Goal: Task Accomplishment & Management: Manage account settings

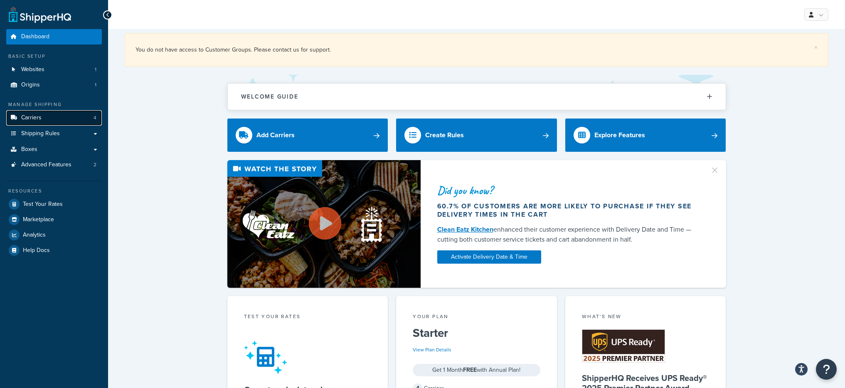
click at [45, 118] on link "Carriers 4" at bounding box center [54, 117] width 96 height 15
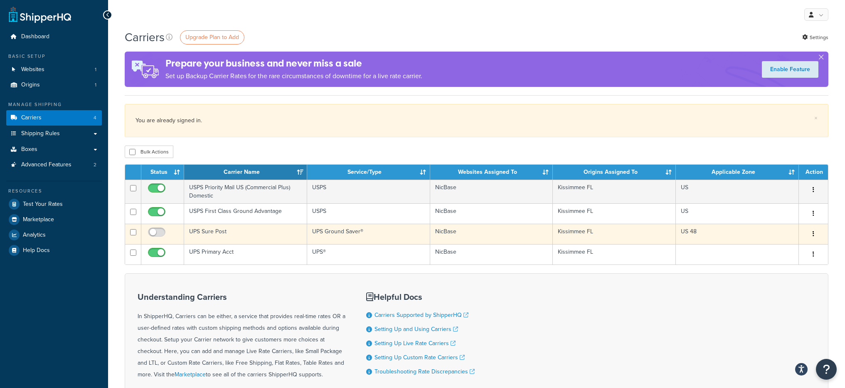
click at [214, 232] on td "UPS Sure Post" at bounding box center [245, 234] width 123 height 20
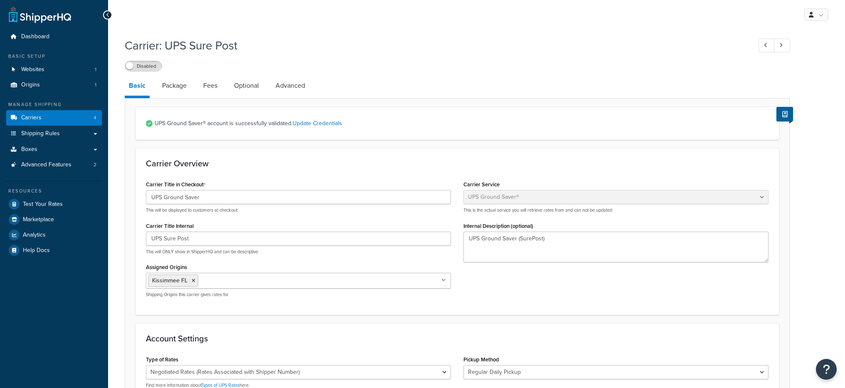
select select "surePost"
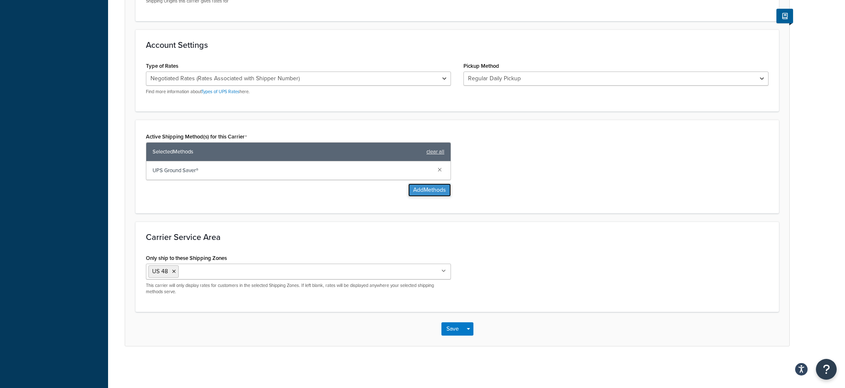
click at [412, 188] on button "Add Methods" at bounding box center [429, 189] width 43 height 13
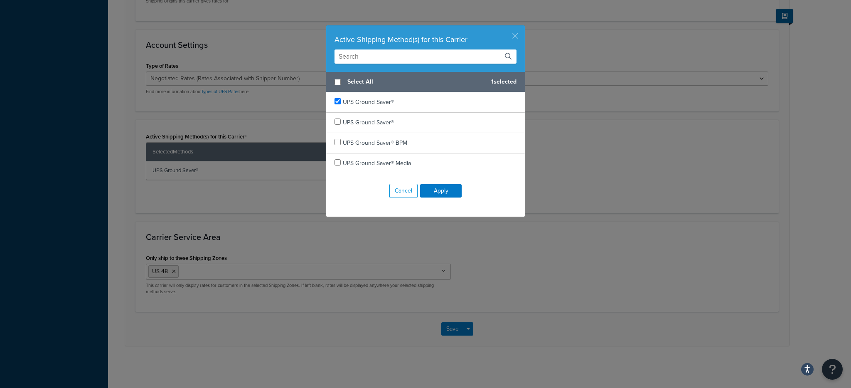
click at [523, 27] on button "button" at bounding box center [524, 26] width 2 height 2
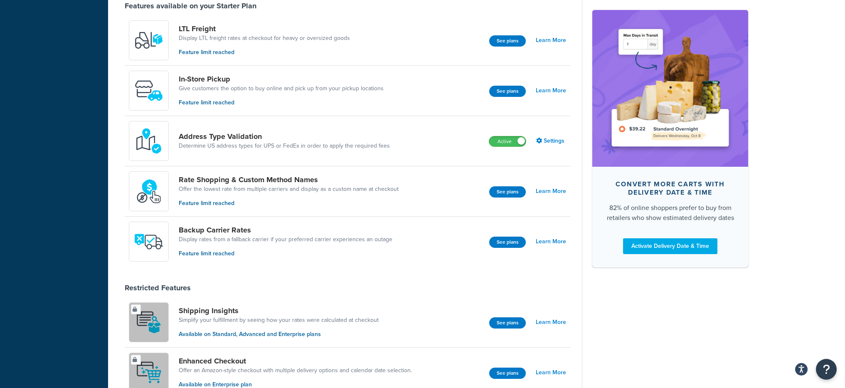
scroll to position [267, 0]
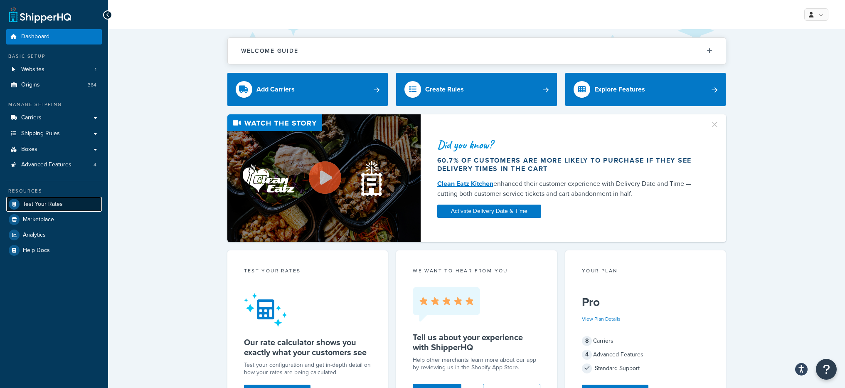
click at [49, 203] on span "Test Your Rates" at bounding box center [43, 204] width 40 height 7
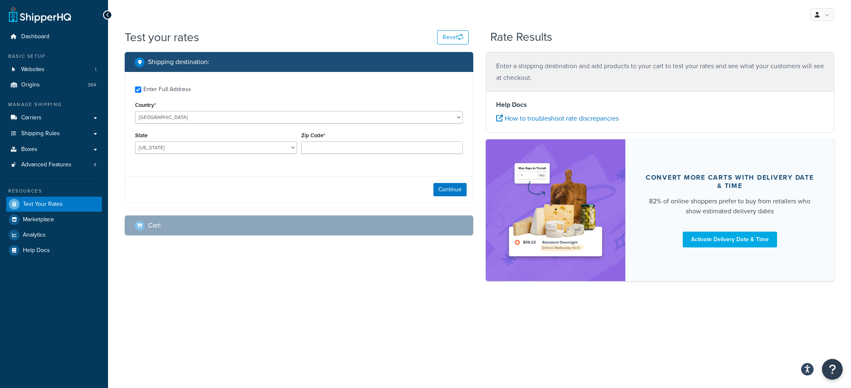
checkbox input "true"
type input "33610"
select select "FL"
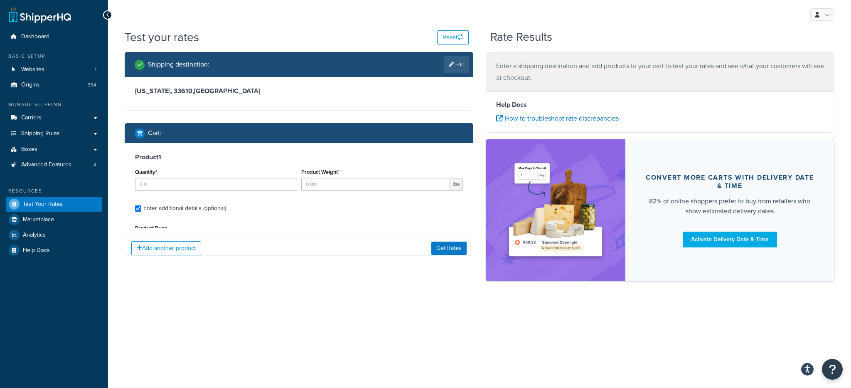
type input "1"
type input "3"
type input "5"
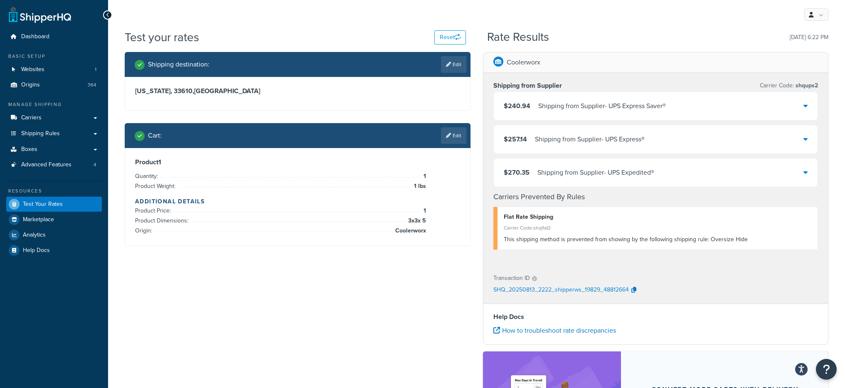
click at [606, 104] on div "Shipping from Supplier - UPS Express Saver®" at bounding box center [602, 106] width 128 height 12
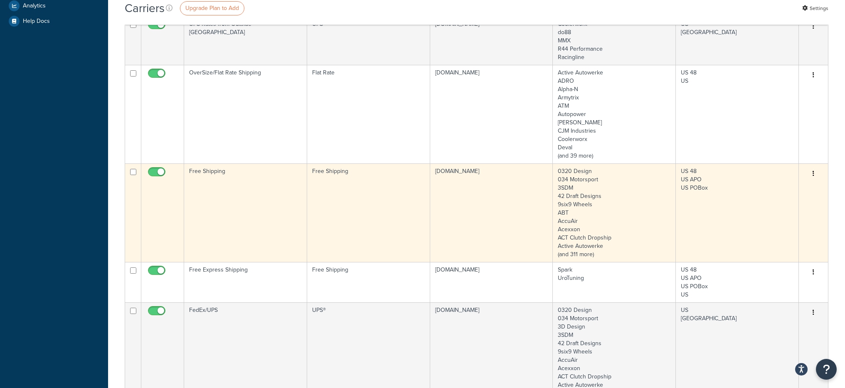
scroll to position [442, 0]
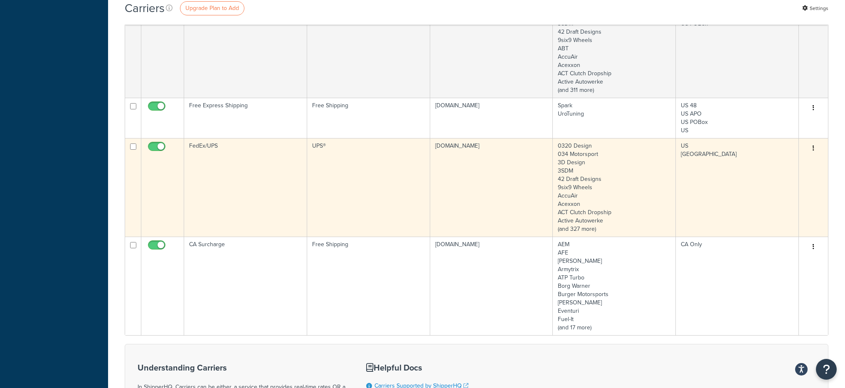
click at [264, 189] on td "FedEx/UPS" at bounding box center [245, 187] width 123 height 99
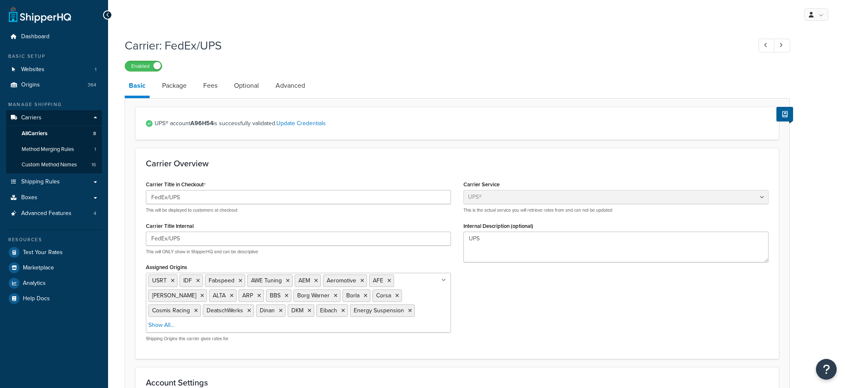
select select "ups"
click at [281, 87] on link "Advanced" at bounding box center [290, 86] width 38 height 20
select select "false"
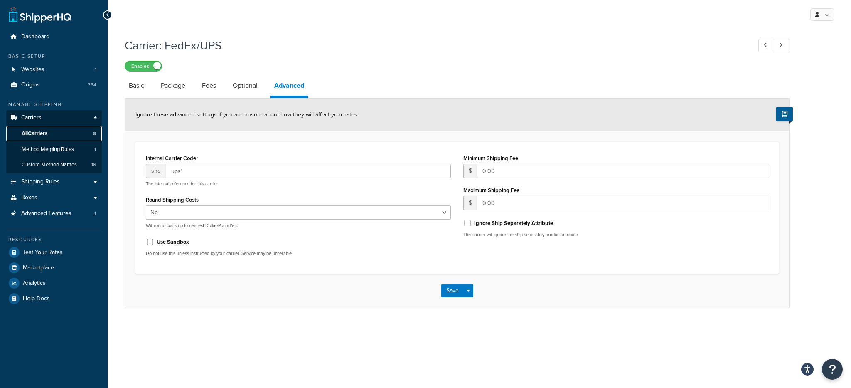
click at [52, 131] on link "All Carriers 8" at bounding box center [54, 133] width 96 height 15
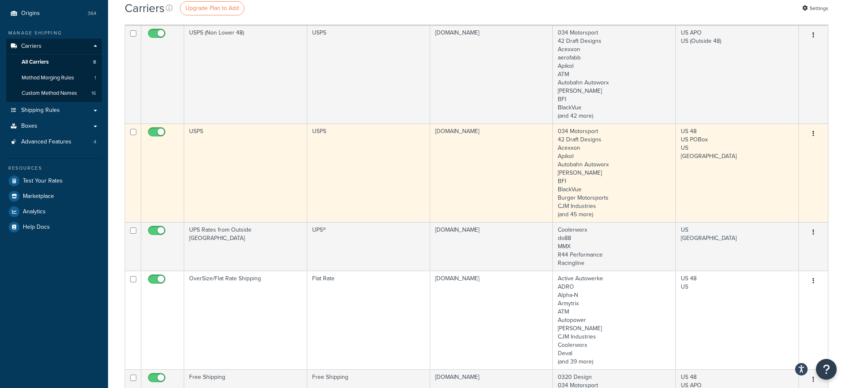
scroll to position [80, 0]
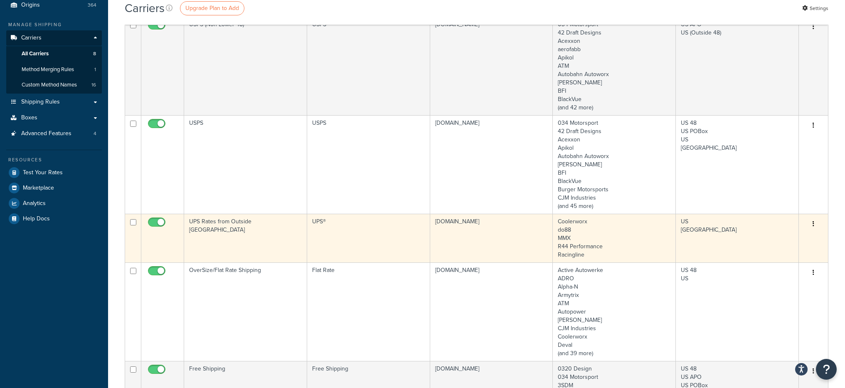
click at [318, 233] on td "UPS®" at bounding box center [368, 238] width 123 height 49
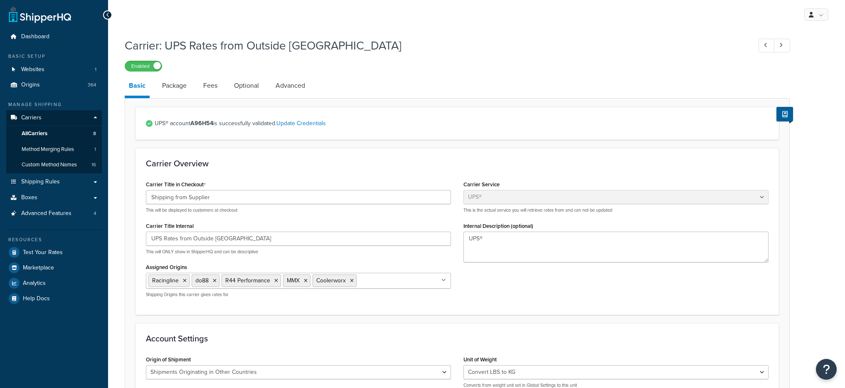
select select "ups"
select select "row"
select select "convert_lb_kg"
click at [290, 81] on link "Advanced" at bounding box center [290, 86] width 38 height 20
select select "false"
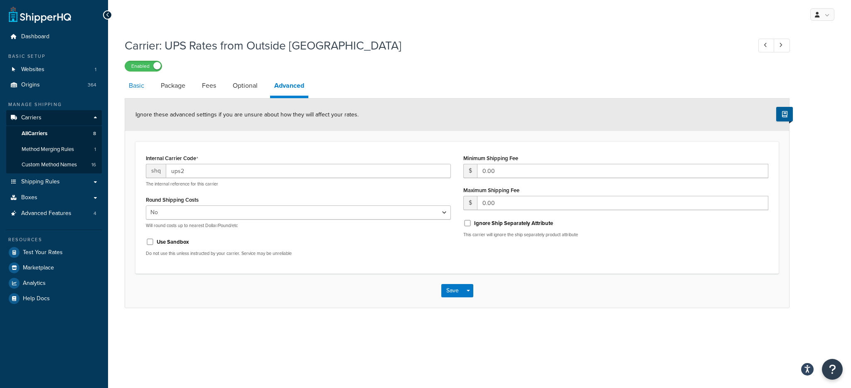
click at [135, 86] on link "Basic" at bounding box center [137, 86] width 24 height 20
select select "ups"
select select "row"
select select "convert_lb_kg"
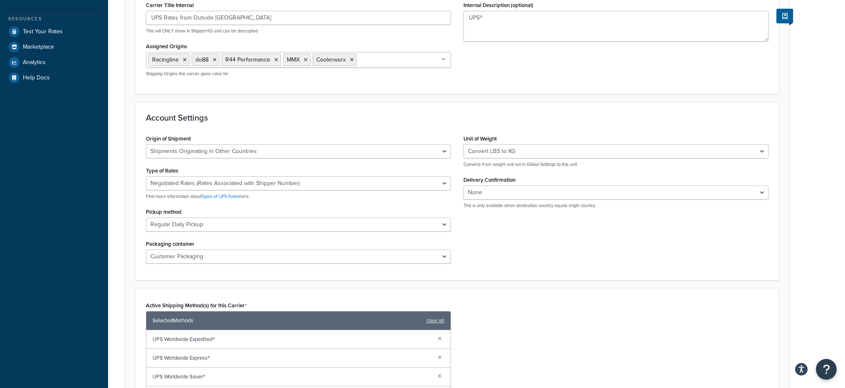
scroll to position [212, 0]
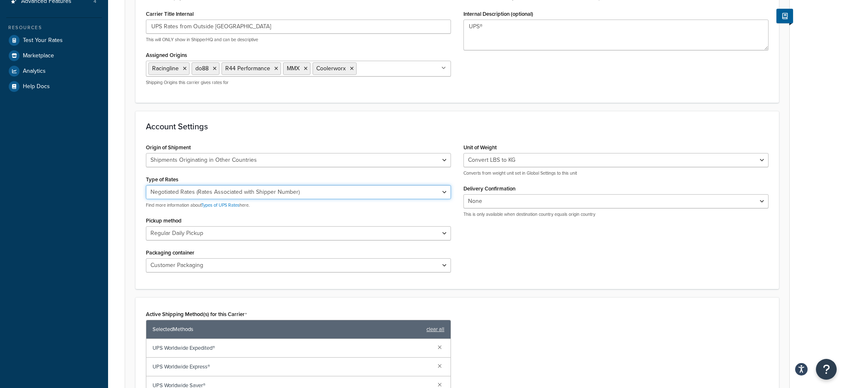
click at [304, 192] on select "Negotiated Rates (Rates Associated with Shipper Number) Daily Rates Retail Rate…" at bounding box center [298, 192] width 305 height 14
select select "04"
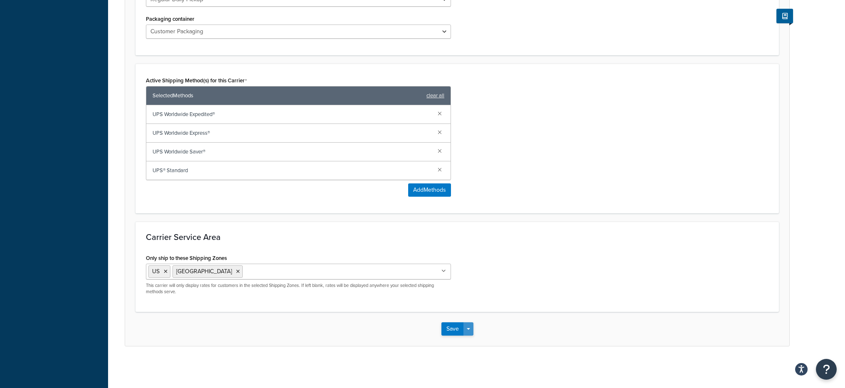
click at [466, 333] on button "Save Dropdown" at bounding box center [469, 328] width 10 height 13
click at [470, 342] on button "Save and Edit" at bounding box center [472, 344] width 61 height 17
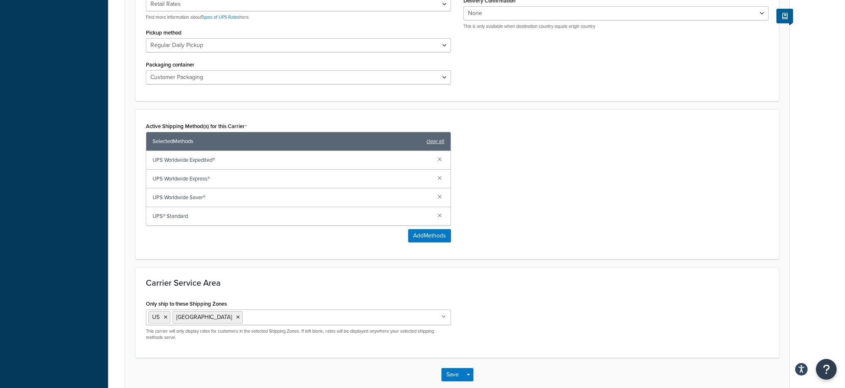
scroll to position [0, 0]
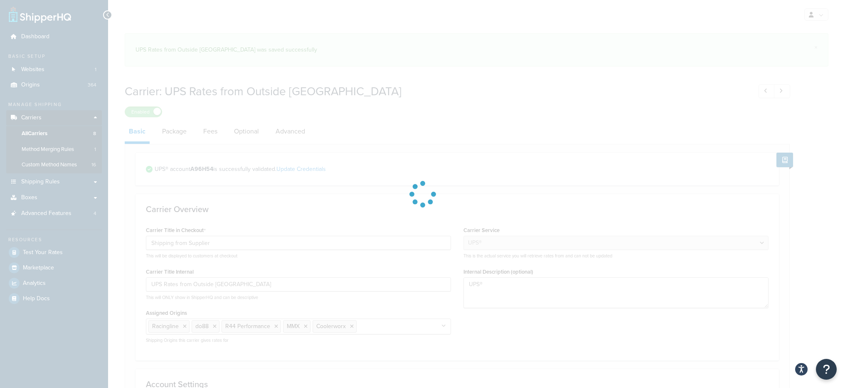
select select "ups"
select select "row"
select select "04"
select select "convert_lb_kg"
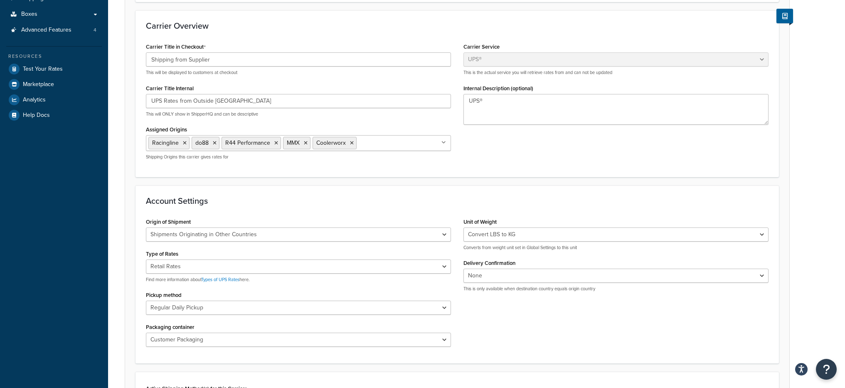
scroll to position [192, 0]
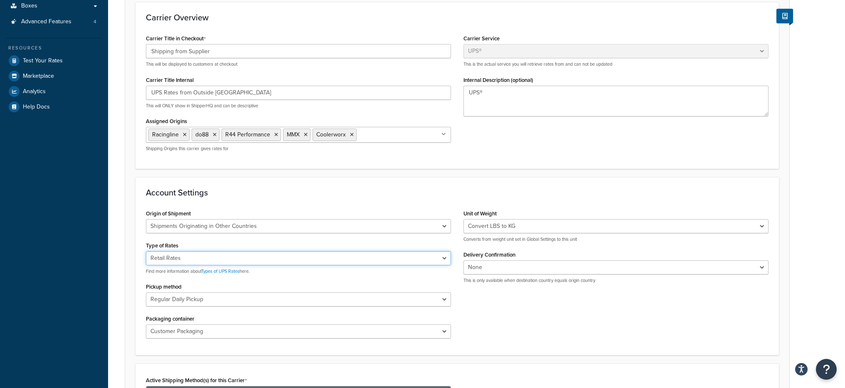
click at [307, 257] on select "Negotiated Rates (Rates Associated with Shipper Number) Daily Rates Retail Rate…" at bounding box center [298, 258] width 305 height 14
select select "00"
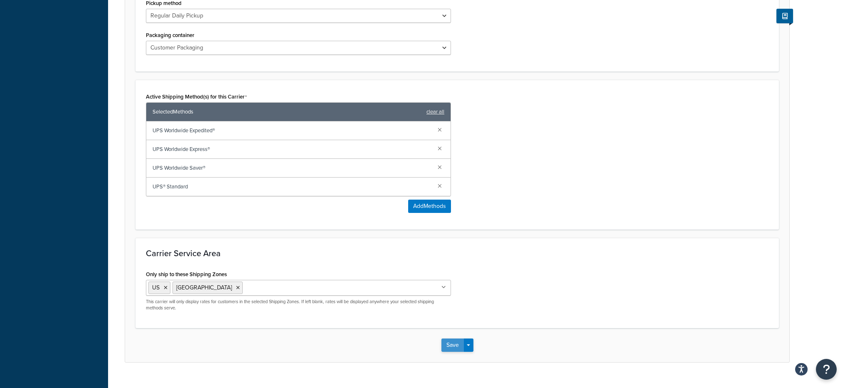
scroll to position [491, 0]
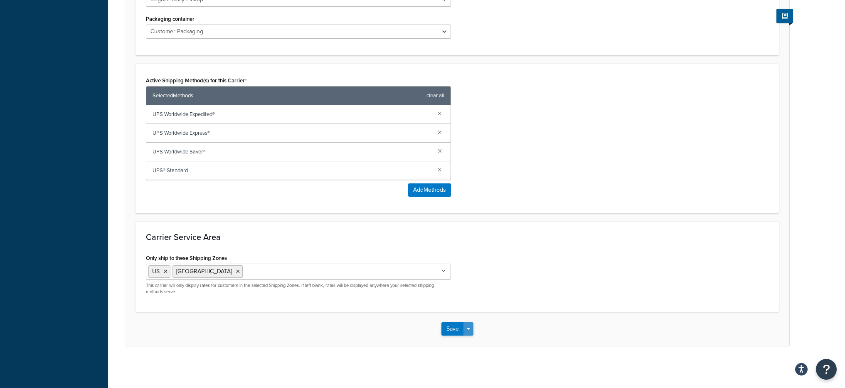
click at [471, 329] on button "Save Dropdown" at bounding box center [469, 328] width 10 height 13
click at [479, 341] on button "Save and Edit" at bounding box center [472, 344] width 61 height 17
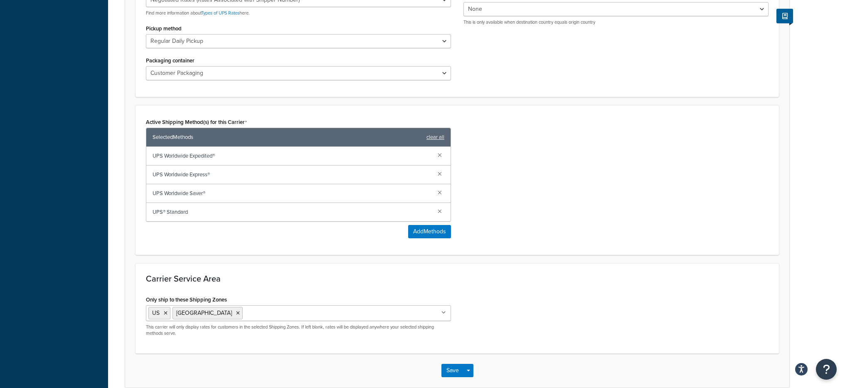
scroll to position [0, 0]
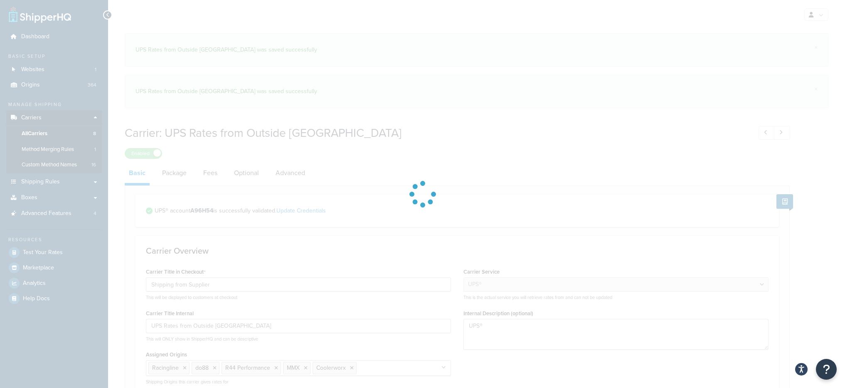
select select "ups"
select select "row"
select select "convert_lb_kg"
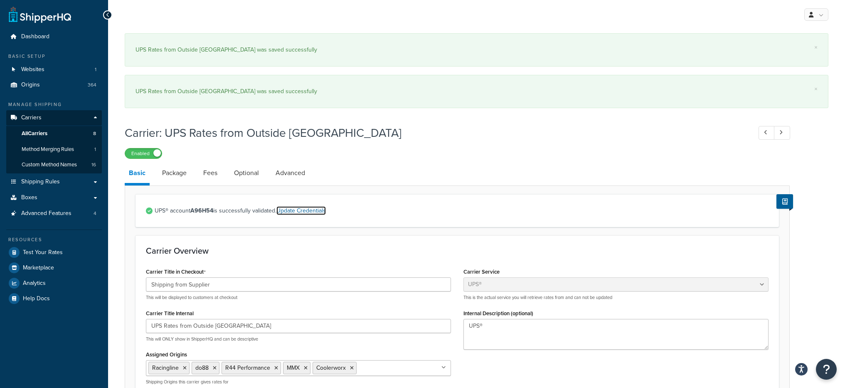
click at [318, 213] on link "Update Credentials" at bounding box center [300, 210] width 49 height 9
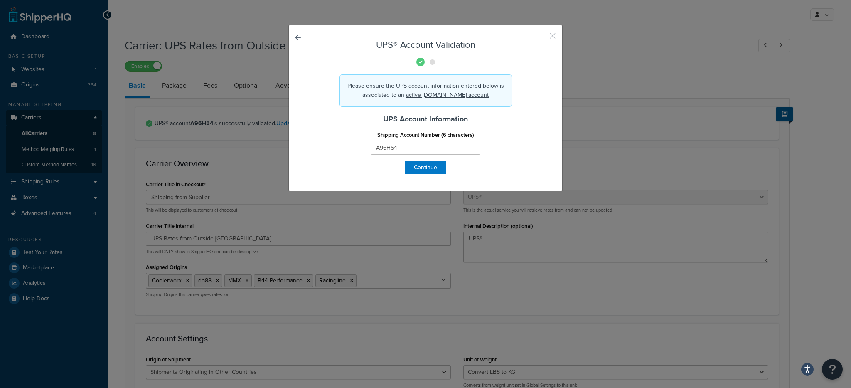
click at [542, 38] on button "button" at bounding box center [541, 39] width 2 height 2
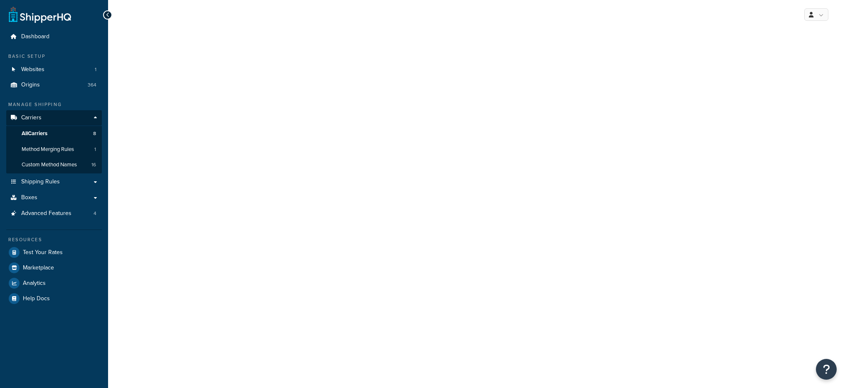
select select "ups"
select select "row"
select select "convert_lb_kg"
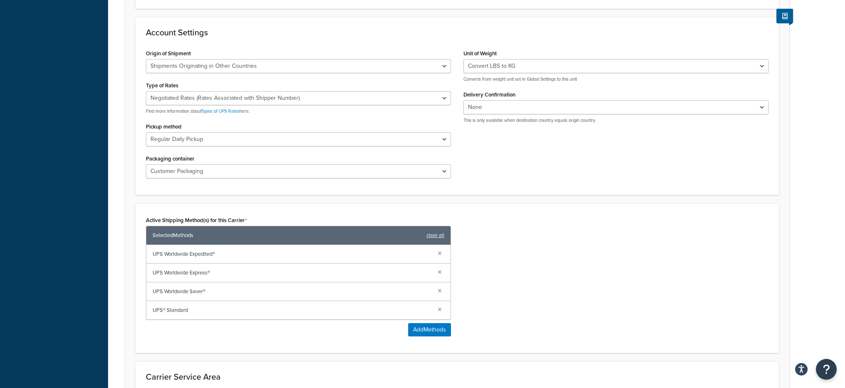
scroll to position [179, 0]
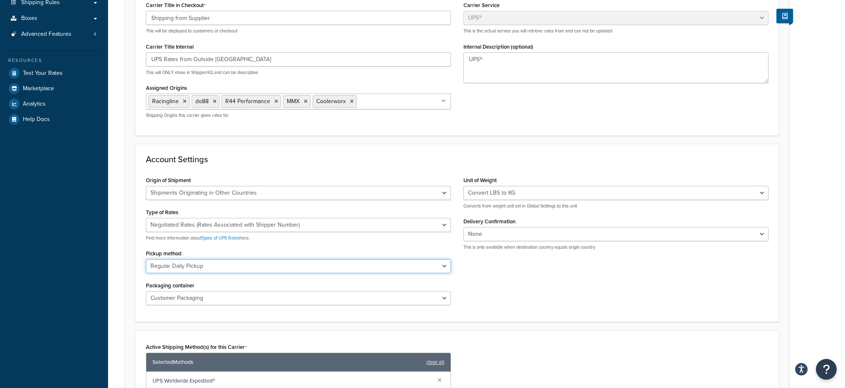
click at [269, 263] on select "Regular Daily Pickup Customer Counter One Time Pickup On Call Air Letter Center…" at bounding box center [298, 266] width 305 height 14
click at [230, 298] on select "Customer Packaging UPS Letter Envelope Customer Supplied Package UPS Tube UPS P…" at bounding box center [298, 298] width 305 height 14
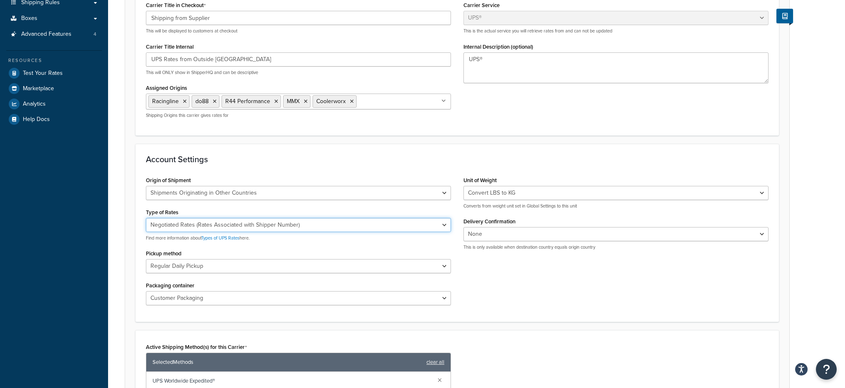
click at [227, 222] on select "Negotiated Rates (Rates Associated with Shipper Number) Daily Rates Retail Rate…" at bounding box center [298, 225] width 305 height 14
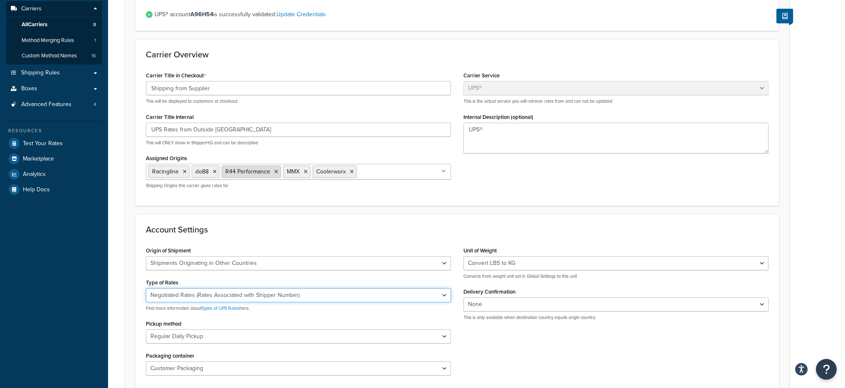
scroll to position [34, 0]
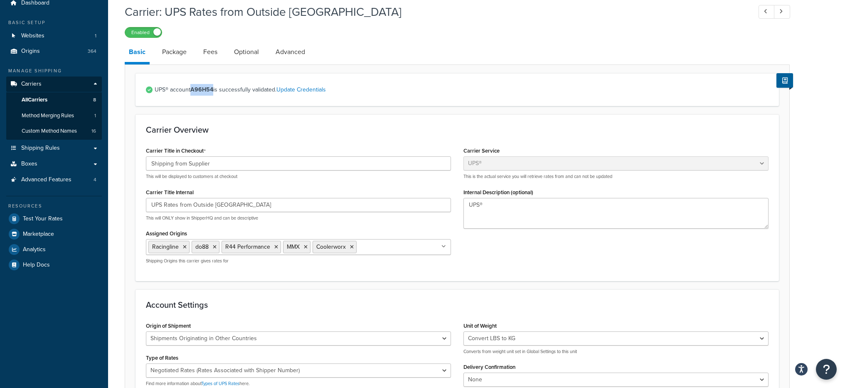
drag, startPoint x: 193, startPoint y: 92, endPoint x: 213, endPoint y: 93, distance: 20.0
click at [213, 93] on strong "A96H54" at bounding box center [201, 89] width 23 height 9
copy strong "A96H54"
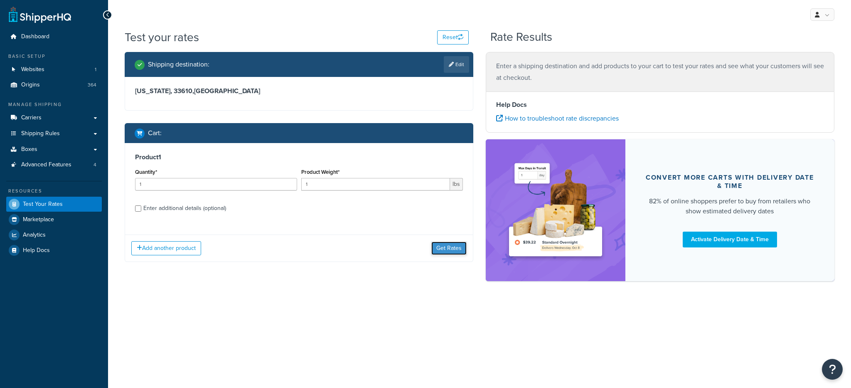
click at [451, 248] on button "Get Rates" at bounding box center [449, 248] width 35 height 13
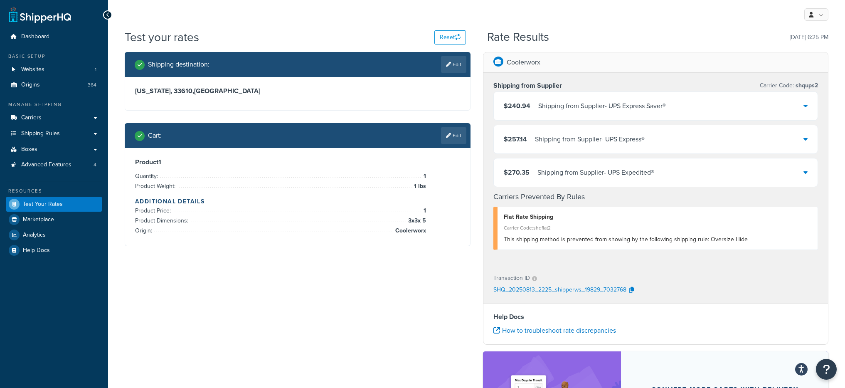
click at [612, 93] on div "$240.94 Shipping from Supplier - UPS Express Saver®" at bounding box center [656, 106] width 324 height 28
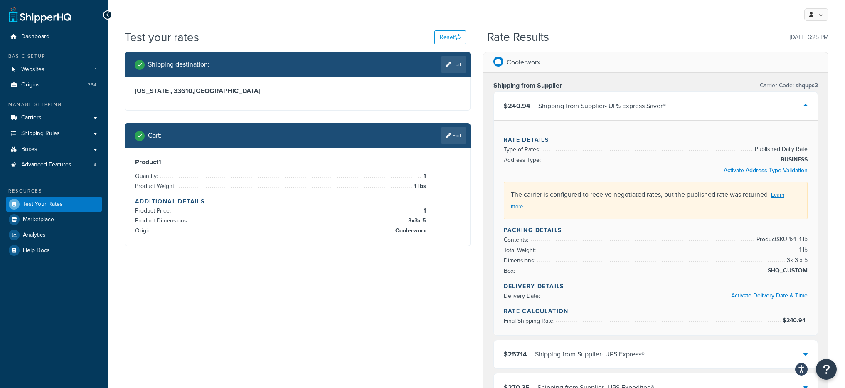
click at [609, 109] on div "Shipping from Supplier - UPS Express Saver®" at bounding box center [602, 106] width 128 height 12
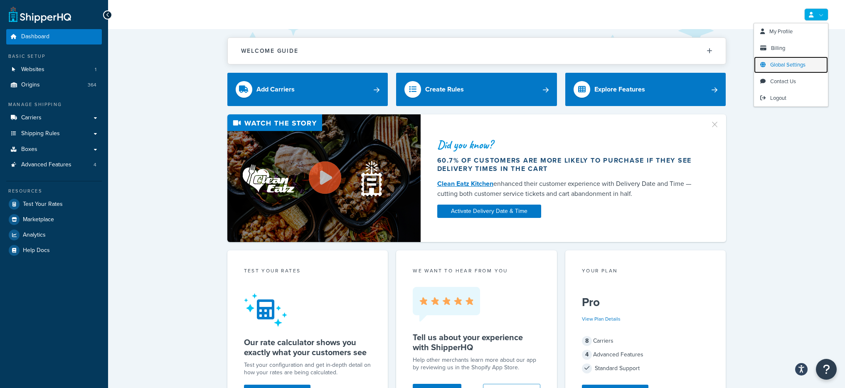
click at [801, 60] on link "Global Settings" at bounding box center [791, 65] width 74 height 17
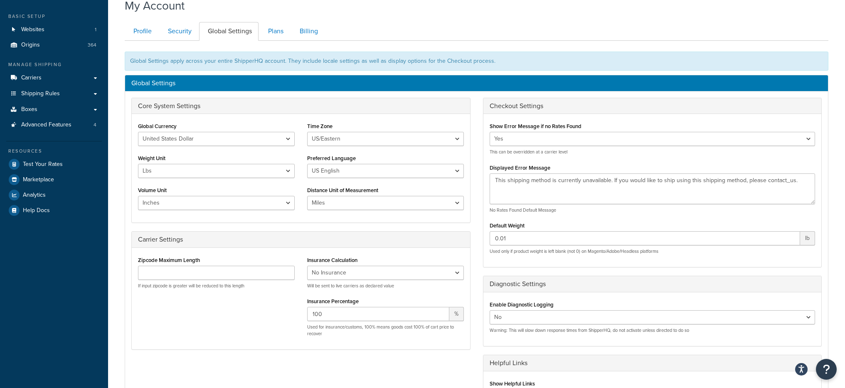
scroll to position [85, 0]
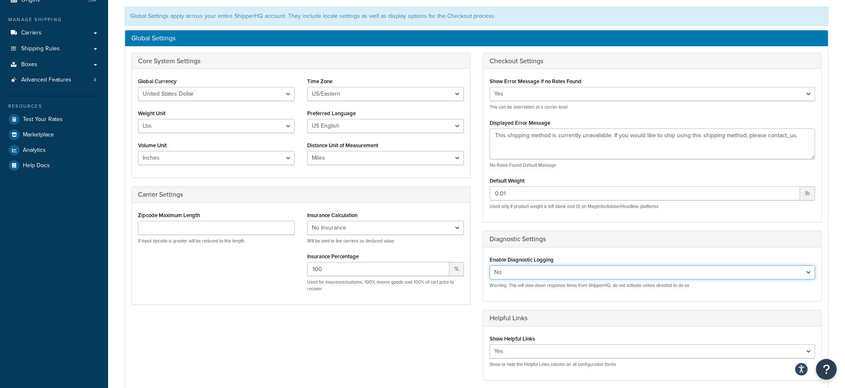
click at [529, 274] on select "Yes No" at bounding box center [653, 272] width 326 height 14
select select "true"
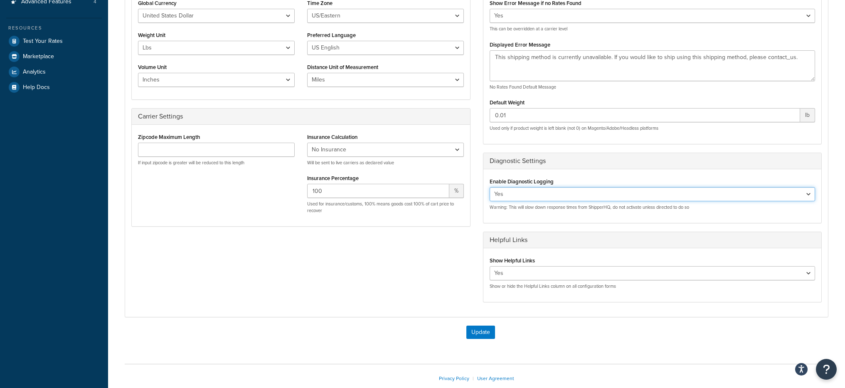
scroll to position [209, 0]
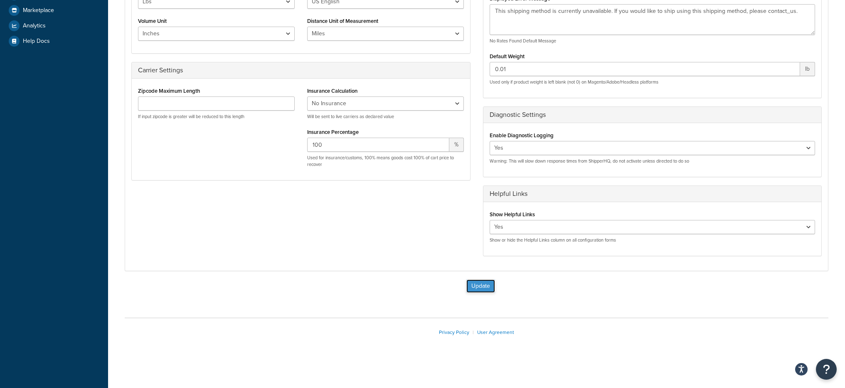
click at [476, 288] on button "Update" at bounding box center [480, 285] width 29 height 13
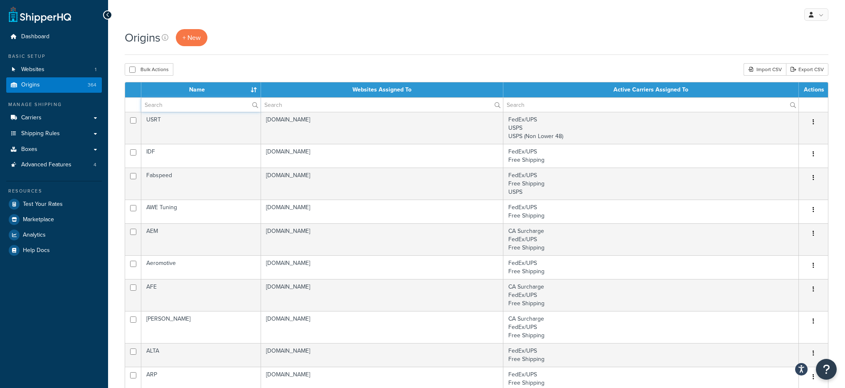
click at [194, 107] on input "text" at bounding box center [200, 105] width 119 height 14
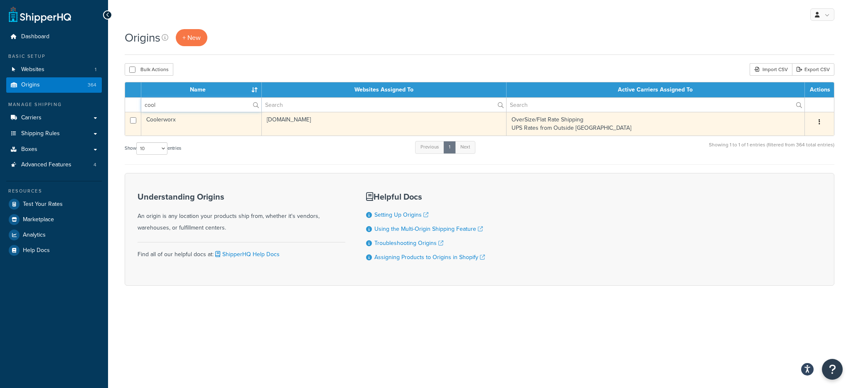
type input "cool"
click at [195, 123] on td "Coolerworx" at bounding box center [201, 124] width 121 height 24
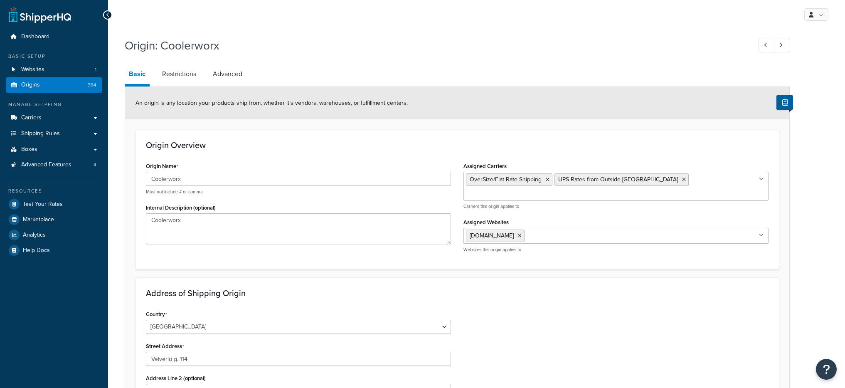
select select "1125"
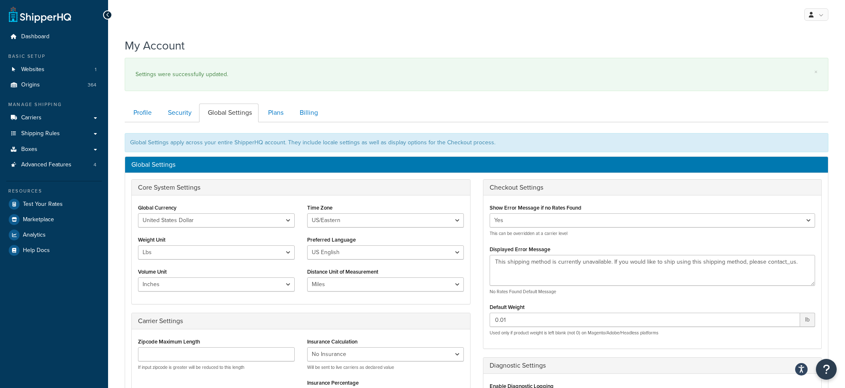
scroll to position [251, 0]
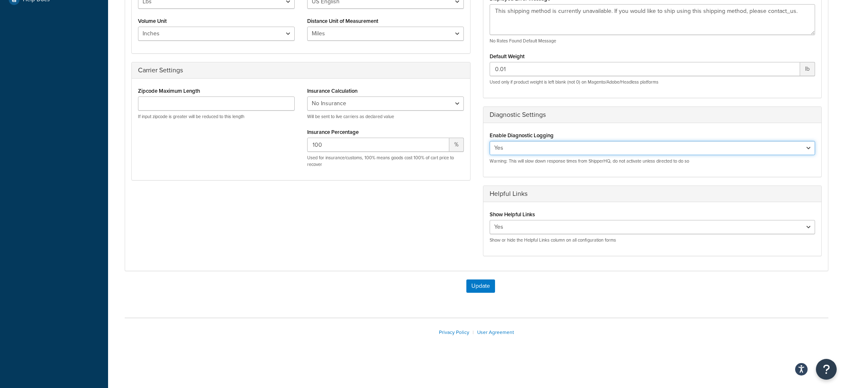
click at [533, 151] on select "Yes No" at bounding box center [653, 148] width 326 height 14
select select "false"
click at [477, 295] on div "Update" at bounding box center [477, 290] width 704 height 22
click at [479, 289] on button "Update" at bounding box center [480, 285] width 29 height 13
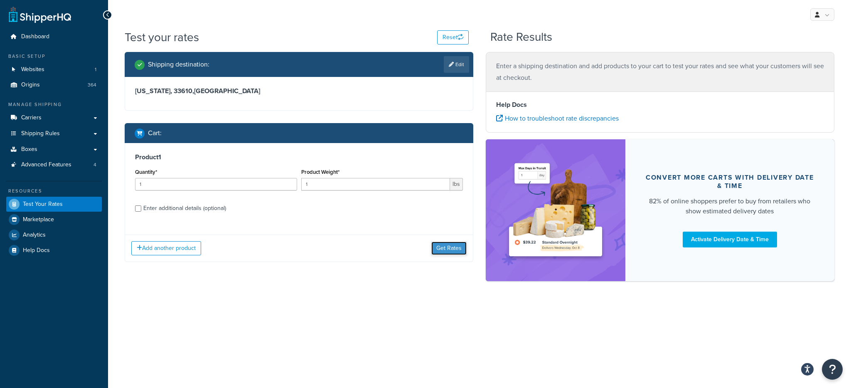
click at [438, 249] on button "Get Rates" at bounding box center [449, 248] width 35 height 13
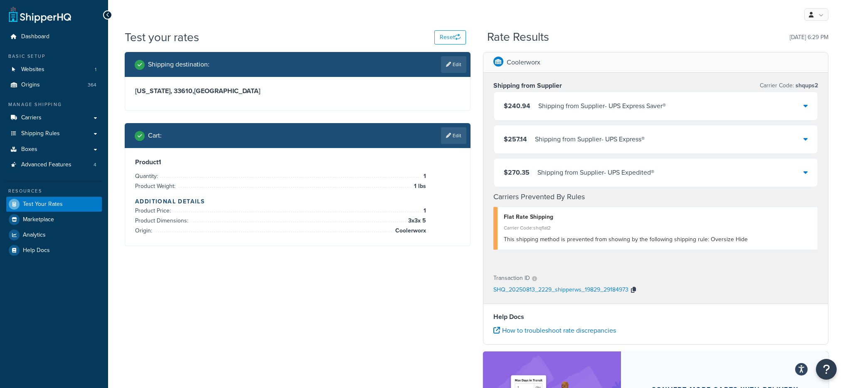
click at [632, 290] on icon "button" at bounding box center [633, 290] width 5 height 6
click at [635, 293] on button "button" at bounding box center [634, 290] width 10 height 12
click at [580, 111] on div "Shipping from Supplier - UPS Express Saver®" at bounding box center [602, 106] width 128 height 12
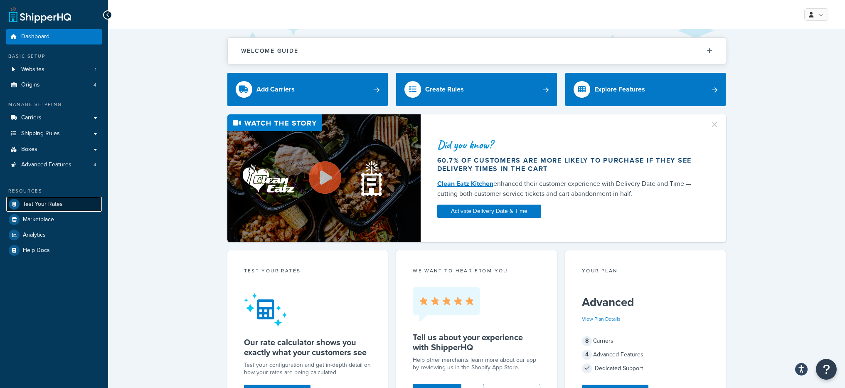
click at [40, 207] on span "Test Your Rates" at bounding box center [43, 204] width 40 height 7
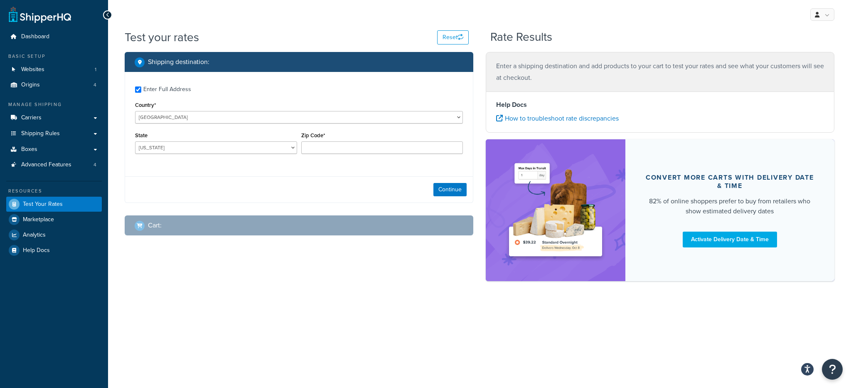
checkbox input "true"
type input "69331"
select select "NE"
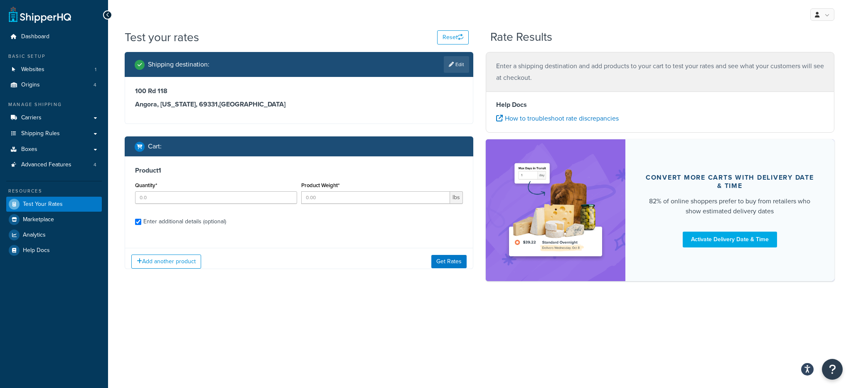
checkbox input "true"
type input "15"
type input "10"
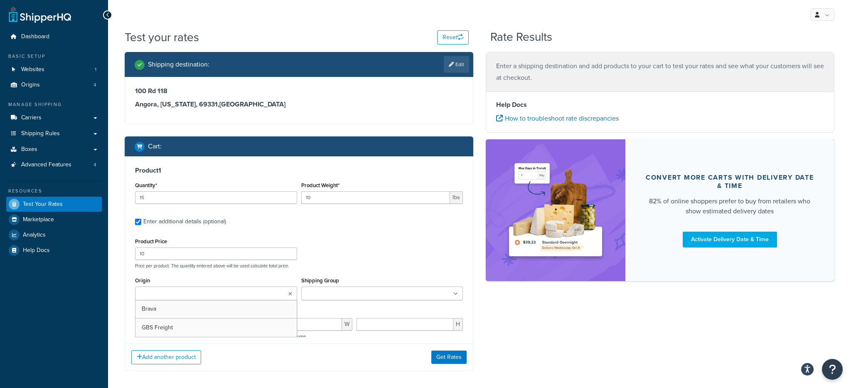
type input "15"
type input "40"
type input "100"
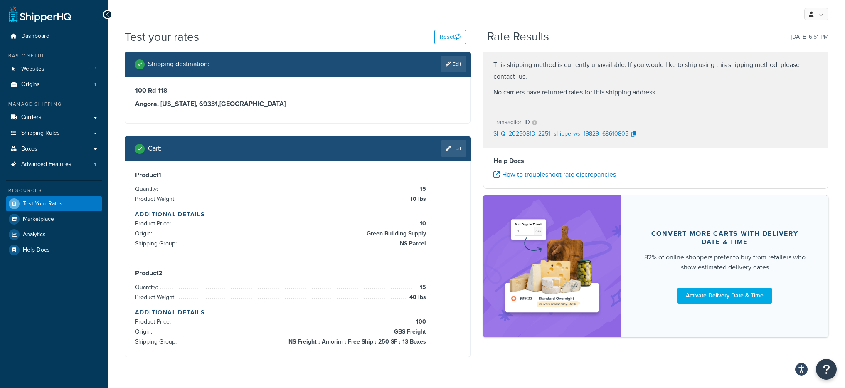
scroll to position [2, 0]
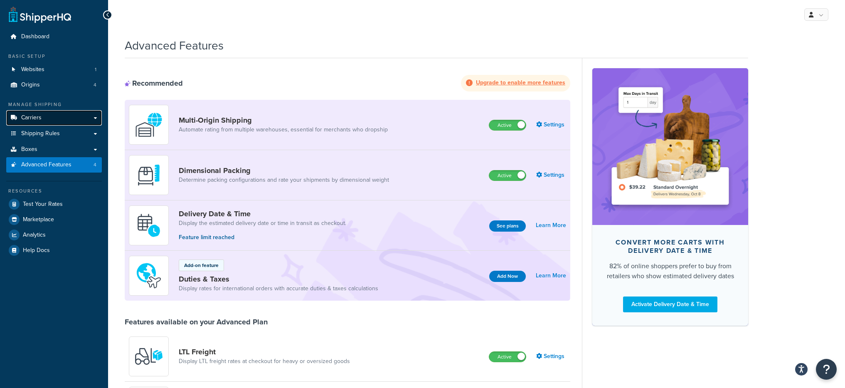
click at [72, 121] on link "Carriers" at bounding box center [54, 117] width 96 height 15
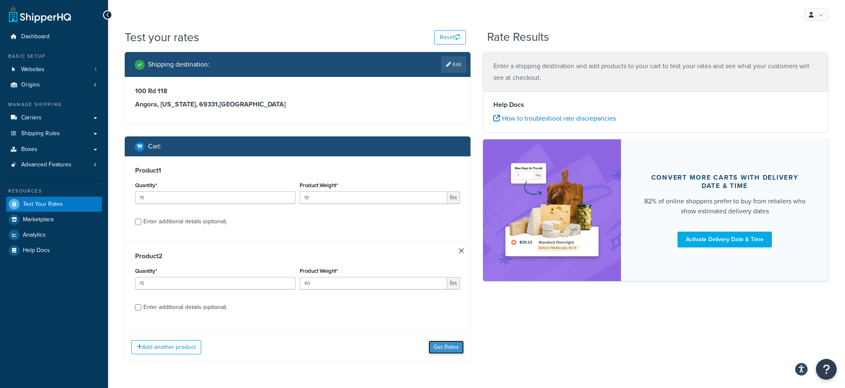
click at [434, 351] on button "Get Rates" at bounding box center [446, 346] width 35 height 13
click at [459, 250] on link at bounding box center [461, 250] width 5 height 5
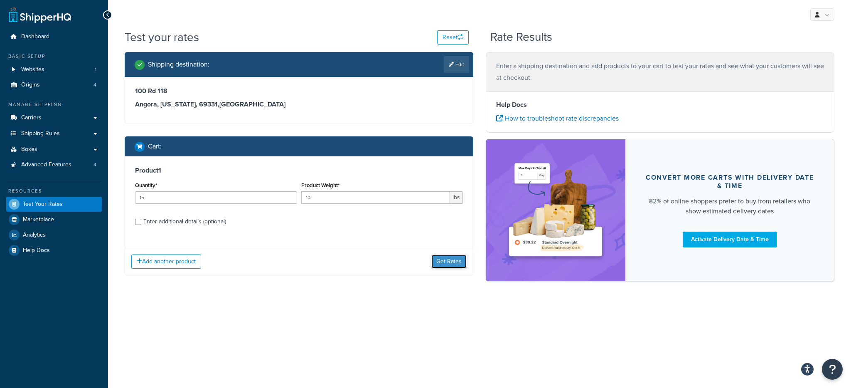
click at [437, 258] on button "Get Rates" at bounding box center [449, 261] width 35 height 13
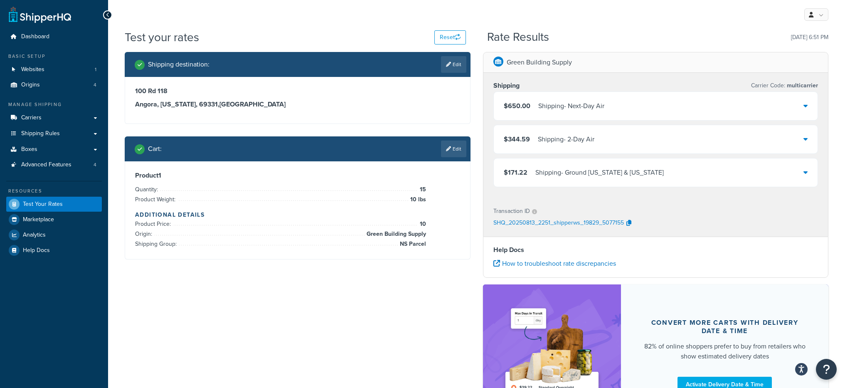
click at [643, 101] on div "$650.00 Shipping - Next-Day Air" at bounding box center [656, 106] width 324 height 28
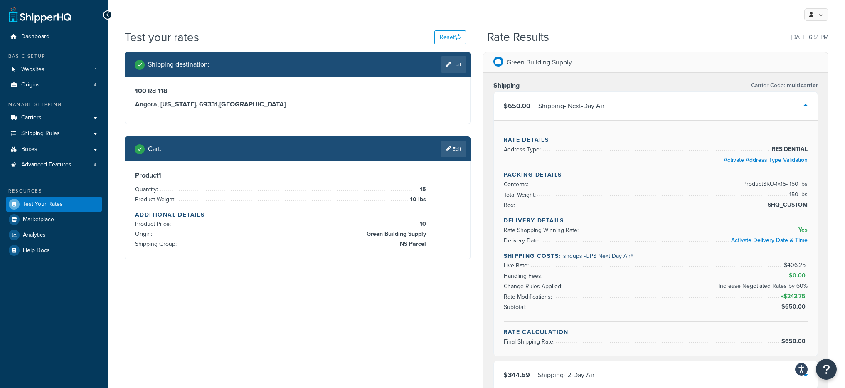
click at [633, 106] on div "$650.00 Shipping - Next-Day Air" at bounding box center [656, 106] width 324 height 28
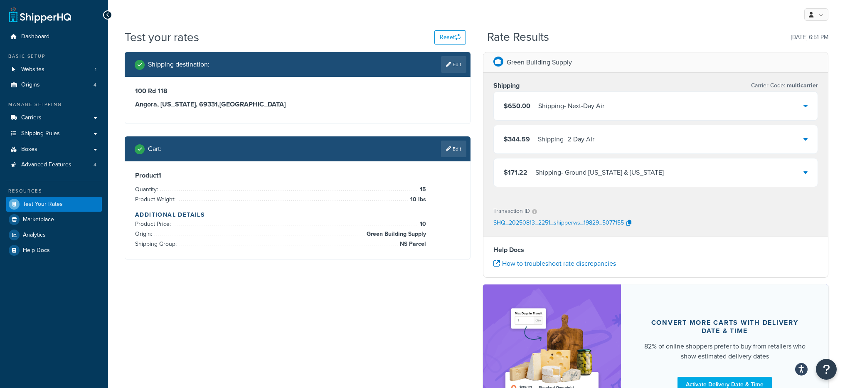
click at [641, 140] on div "$344.59 Shipping - 2-Day Air" at bounding box center [656, 139] width 324 height 28
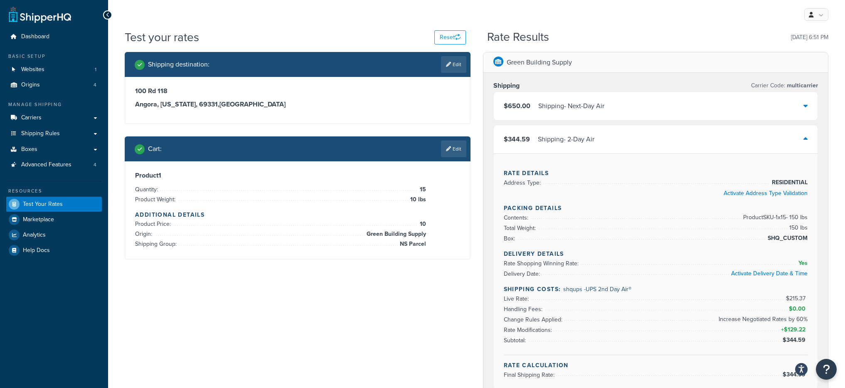
click at [641, 140] on div "$344.59 Shipping - 2-Day Air" at bounding box center [656, 139] width 324 height 28
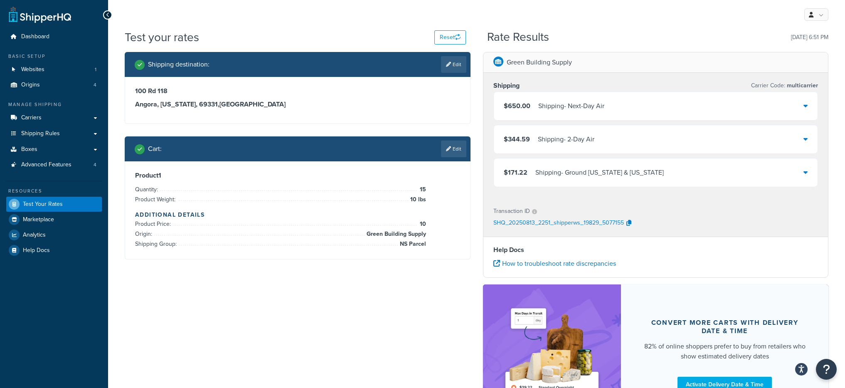
click at [639, 177] on div "$171.22 Shipping - Ground Alaska & Hawaii" at bounding box center [656, 172] width 324 height 28
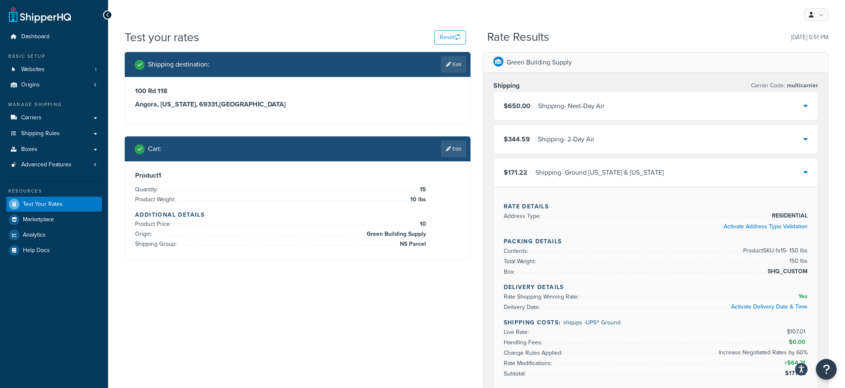
click at [641, 169] on div "$171.22 Shipping - Ground Alaska & Hawaii" at bounding box center [656, 172] width 324 height 28
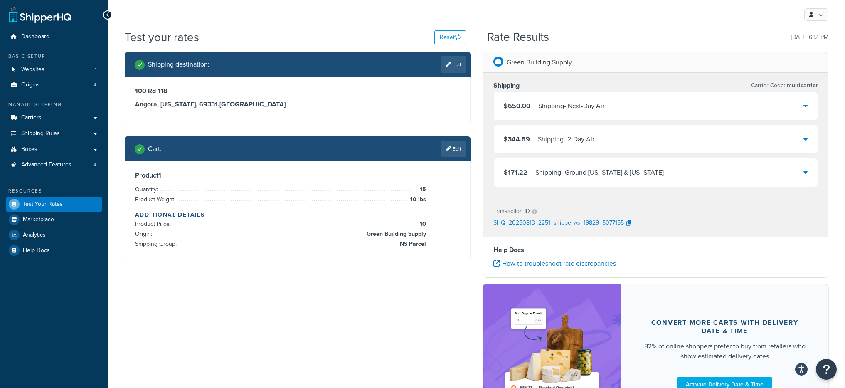
click at [641, 146] on div "$344.59 Shipping - 2-Day Air" at bounding box center [656, 139] width 324 height 28
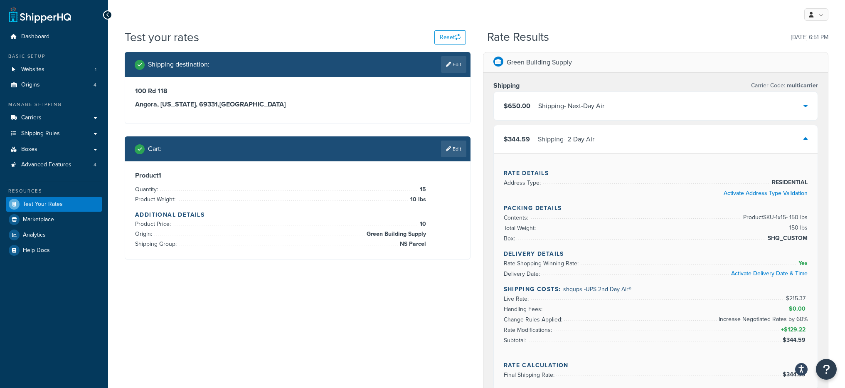
click at [641, 146] on div "$344.59 Shipping - 2-Day Air" at bounding box center [656, 139] width 324 height 28
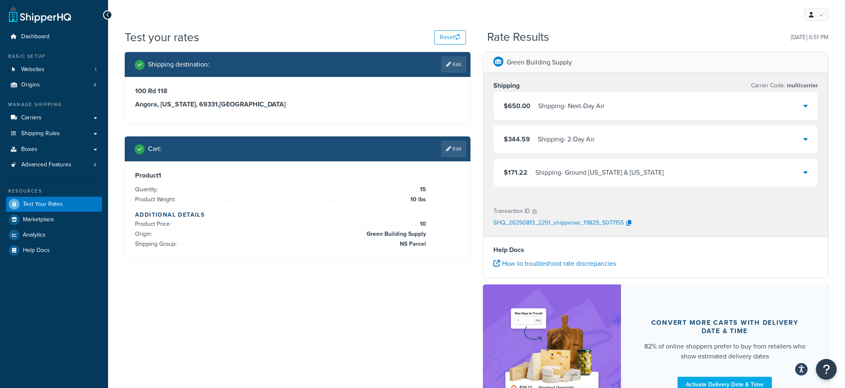
click at [643, 109] on div "$650.00 Shipping - Next-Day Air" at bounding box center [656, 106] width 324 height 28
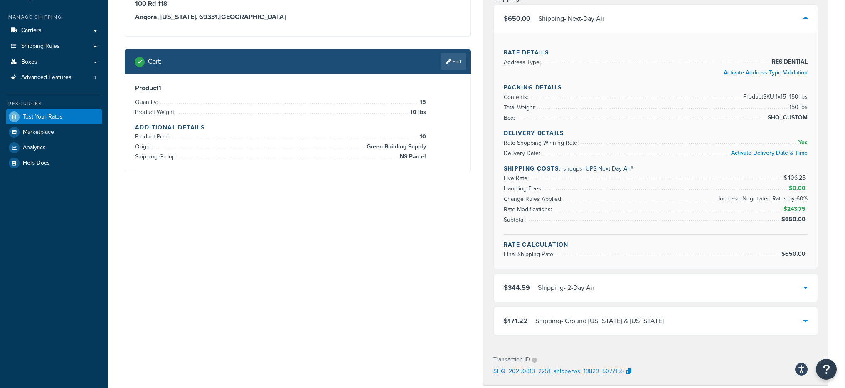
scroll to position [79, 0]
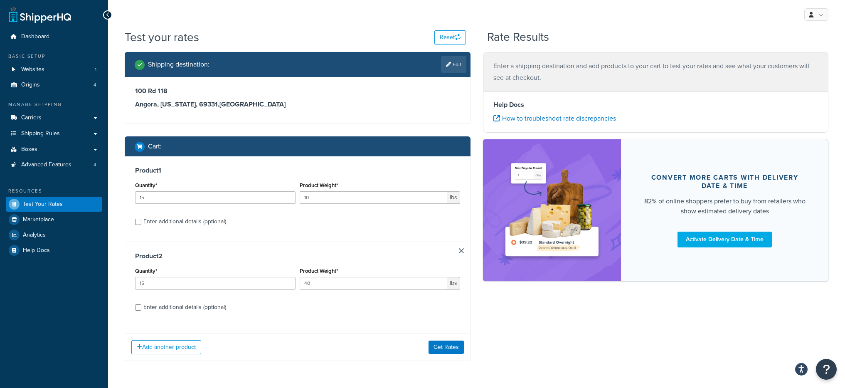
click at [180, 224] on div "Enter additional details (optional)" at bounding box center [184, 222] width 83 height 12
click at [141, 224] on input "Enter additional details (optional)" at bounding box center [138, 222] width 6 height 6
checkbox input "true"
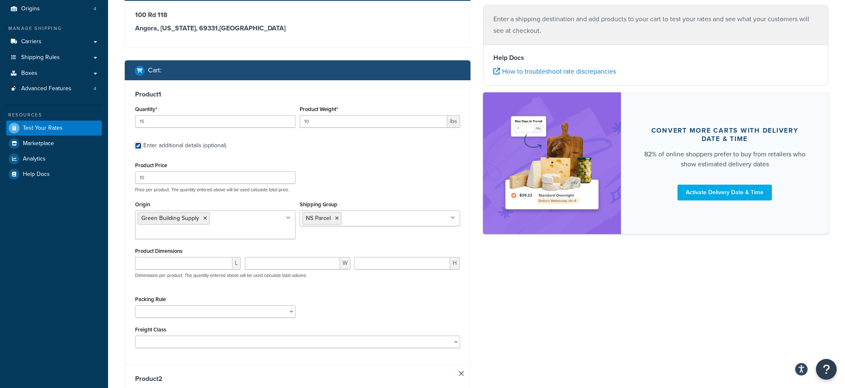
scroll to position [10, 0]
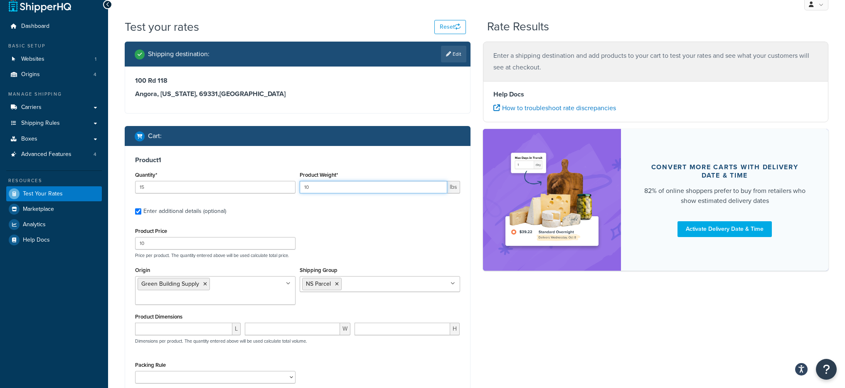
click at [320, 188] on input "10" at bounding box center [374, 187] width 148 height 12
type input "40"
click at [365, 170] on div "Product Weight* 40 lbs" at bounding box center [380, 181] width 160 height 24
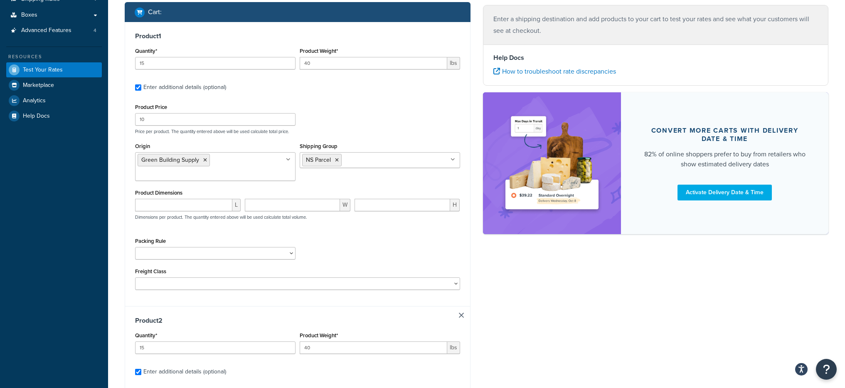
scroll to position [73, 0]
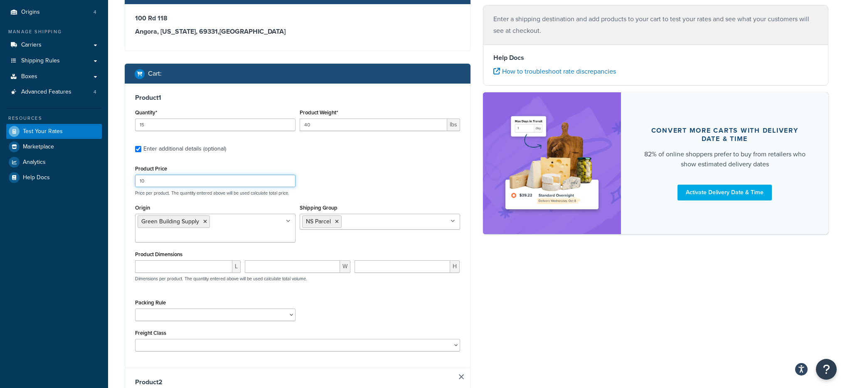
click at [167, 181] on input "10" at bounding box center [215, 181] width 160 height 12
type input "100"
drag, startPoint x: 340, startPoint y: 146, endPoint x: 350, endPoint y: 175, distance: 30.8
click at [340, 146] on label "Enter additional details (optional)" at bounding box center [301, 147] width 317 height 13
click at [141, 146] on input "Enter additional details (optional)" at bounding box center [138, 149] width 6 height 6
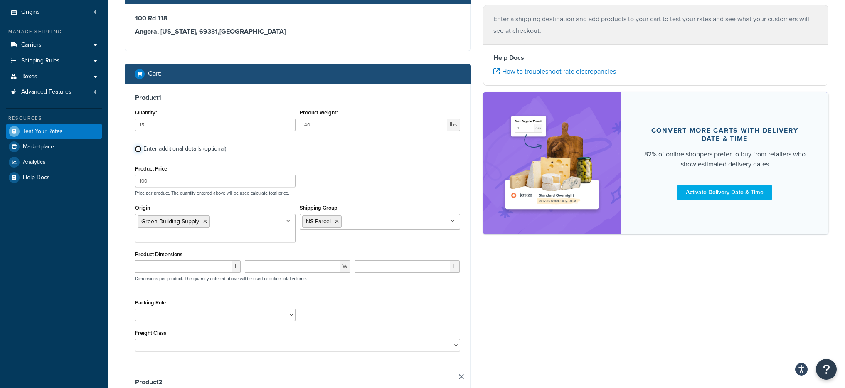
checkbox input "false"
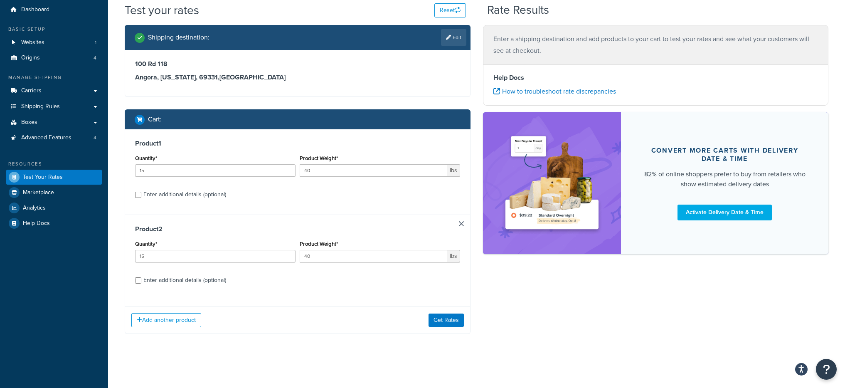
click at [181, 195] on div "Enter additional details (optional)" at bounding box center [184, 195] width 83 height 12
click at [141, 195] on input "Enter additional details (optional)" at bounding box center [138, 195] width 6 height 6
checkbox input "true"
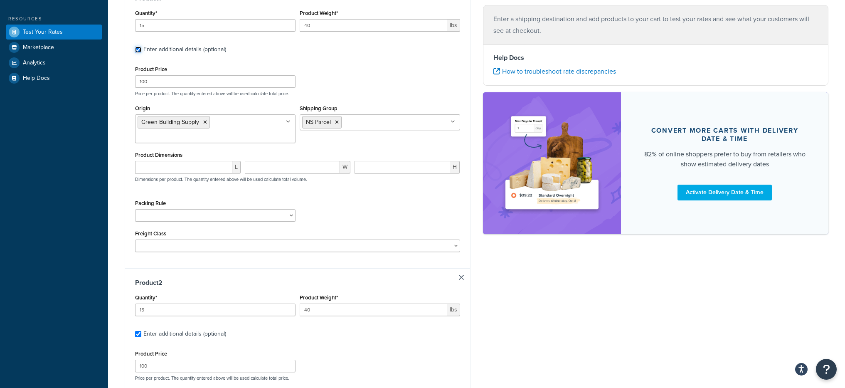
scroll to position [133, 0]
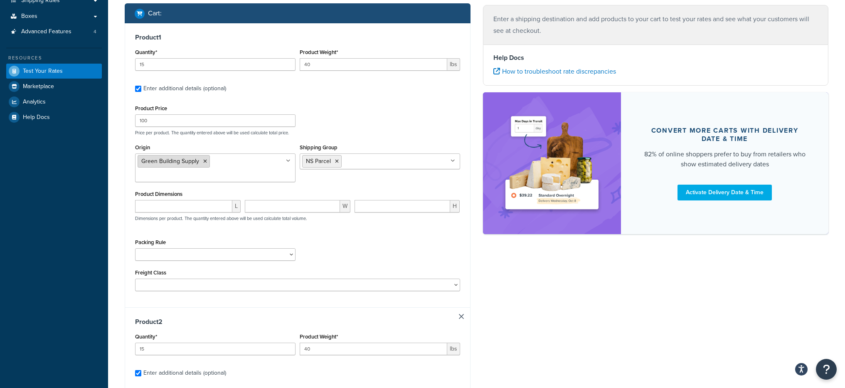
click at [204, 160] on icon at bounding box center [205, 161] width 4 height 5
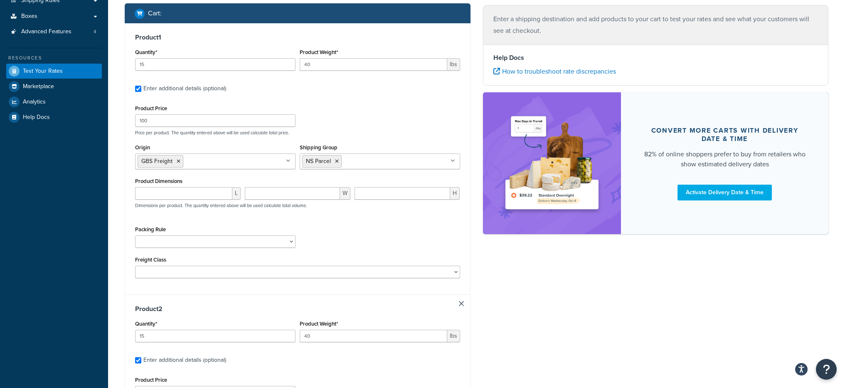
drag, startPoint x: 116, startPoint y: 209, endPoint x: 128, endPoint y: 212, distance: 12.8
click at [116, 209] on div "Test your rates Reset Rate Results Shipping destination : Edit 100 Rd 118 Angor…" at bounding box center [476, 275] width 737 height 758
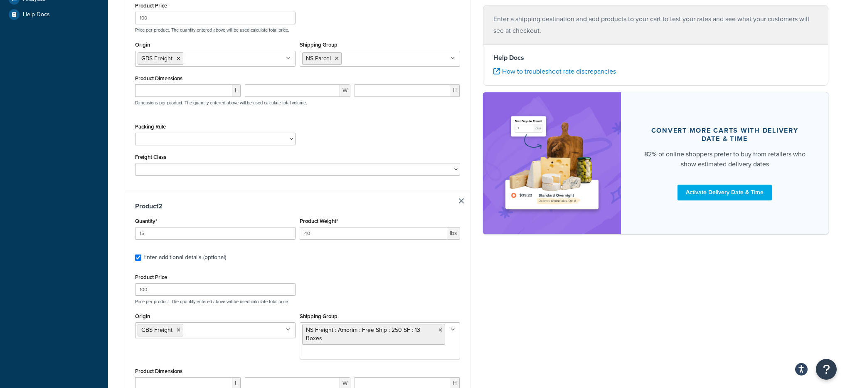
scroll to position [219, 0]
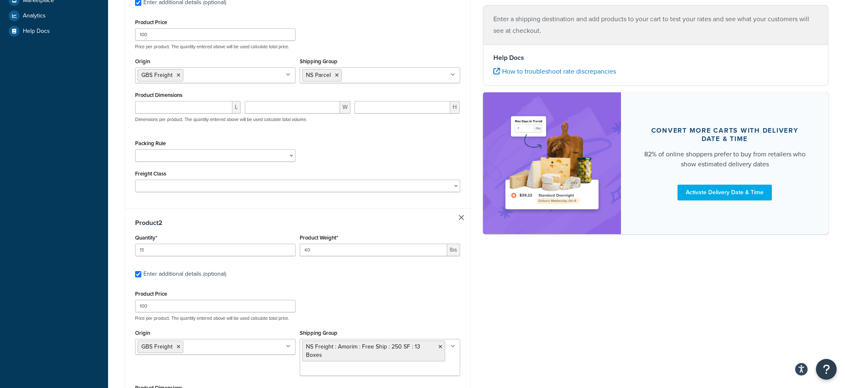
click at [368, 76] on input "Shipping Group" at bounding box center [381, 74] width 74 height 9
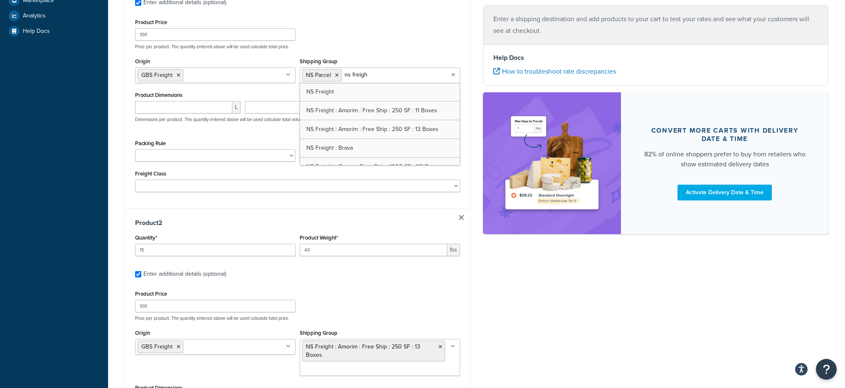
type input "ns freight"
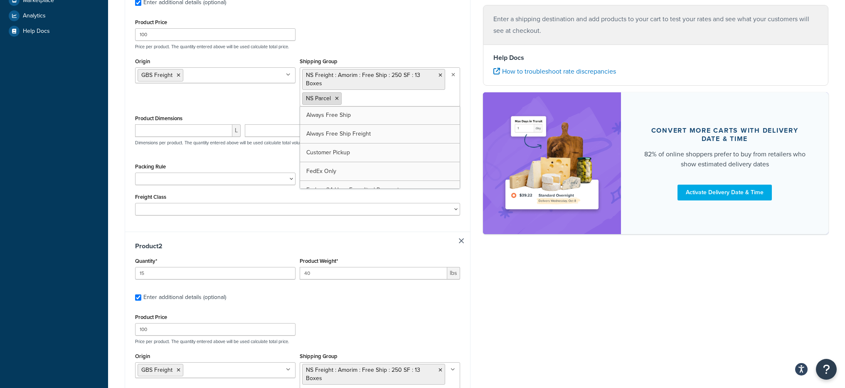
click at [335, 98] on icon at bounding box center [337, 98] width 4 height 5
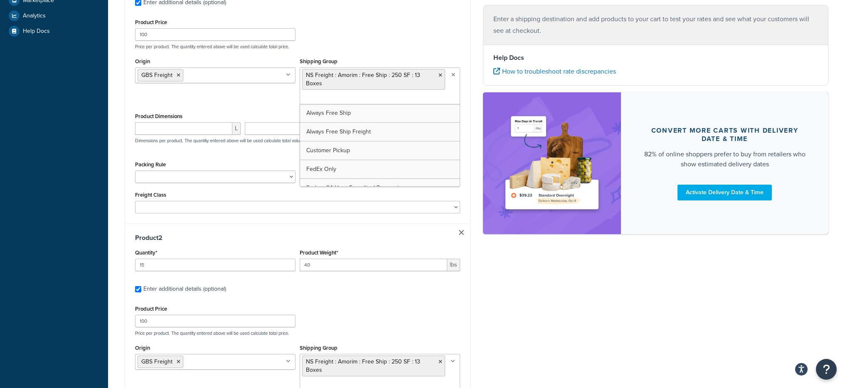
click at [368, 44] on p "Price per product. The quantity entered above will be used calculate total pric…" at bounding box center [297, 47] width 329 height 6
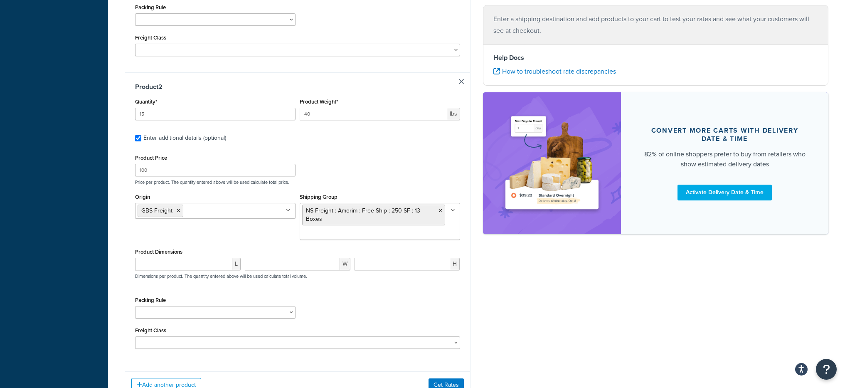
scroll to position [343, 0]
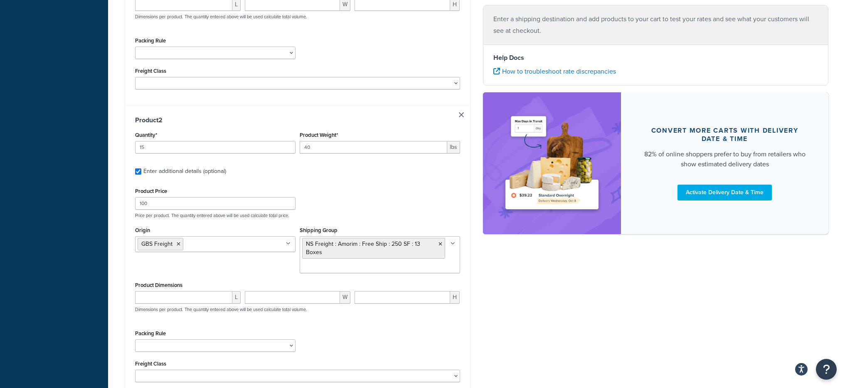
click at [460, 114] on link at bounding box center [461, 114] width 5 height 5
checkbox input "false"
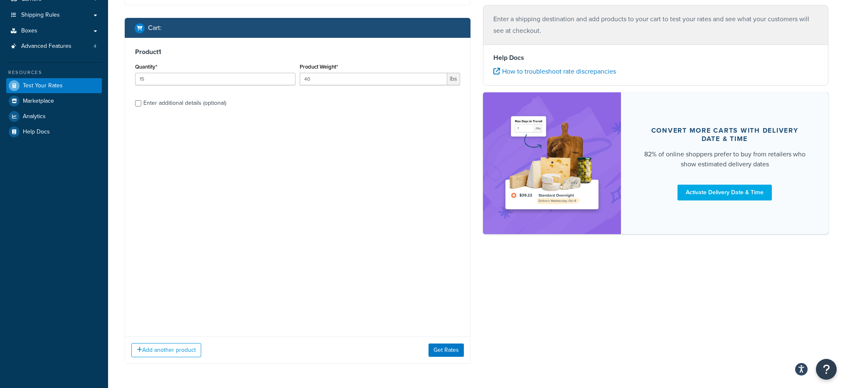
scroll to position [0, 0]
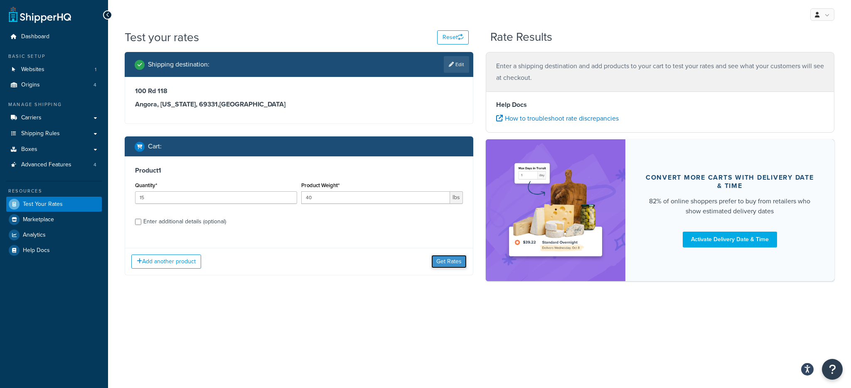
click at [448, 261] on button "Get Rates" at bounding box center [449, 261] width 35 height 13
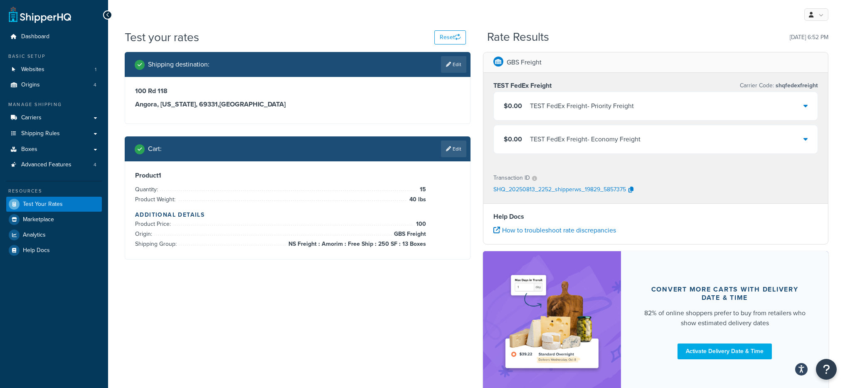
click at [598, 104] on div "TEST FedEx Freight - Priority Freight" at bounding box center [582, 106] width 104 height 12
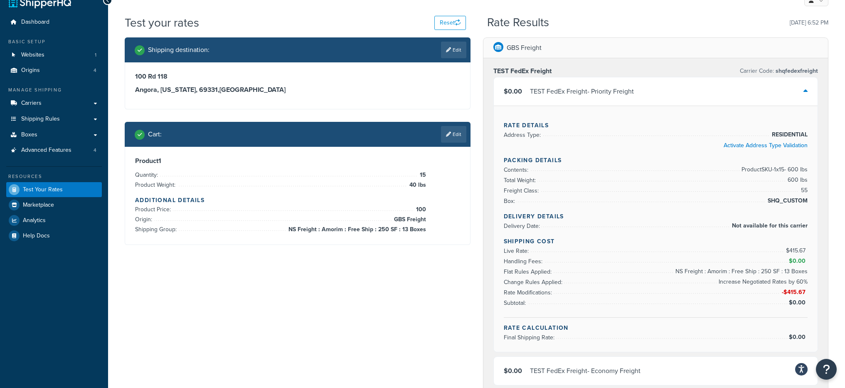
scroll to position [6, 0]
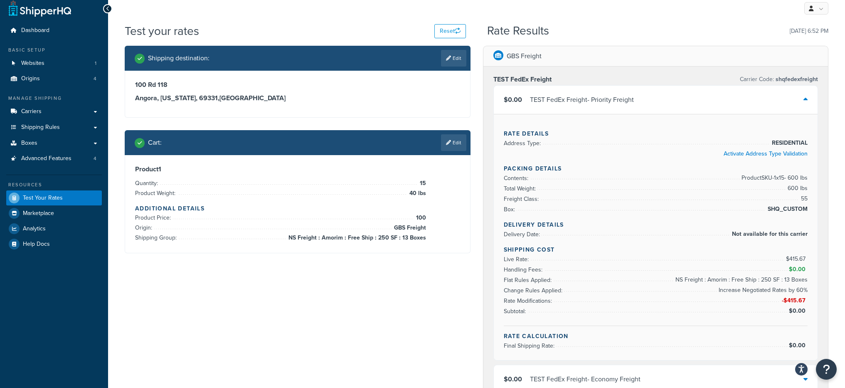
click at [606, 111] on div "$0.00 TEST FedEx Freight - Priority Freight" at bounding box center [656, 100] width 324 height 28
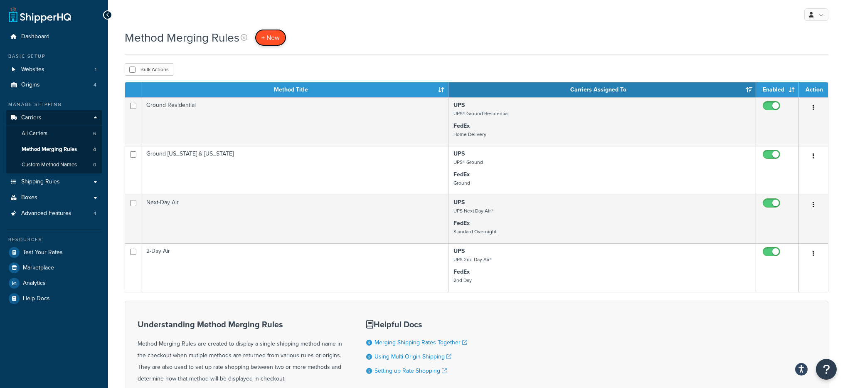
click at [266, 36] on span "+ New" at bounding box center [271, 38] width 18 height 10
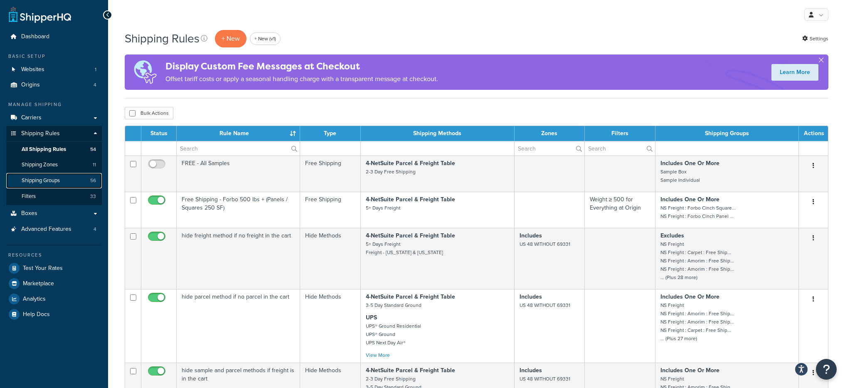
click at [63, 177] on link "Shipping Groups 56" at bounding box center [54, 180] width 96 height 15
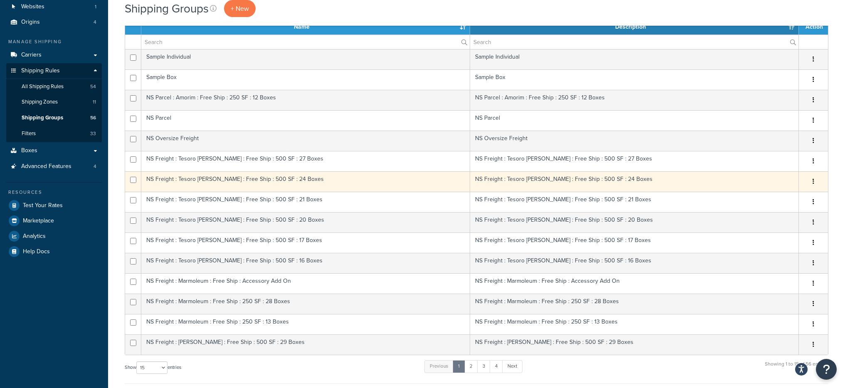
scroll to position [74, 0]
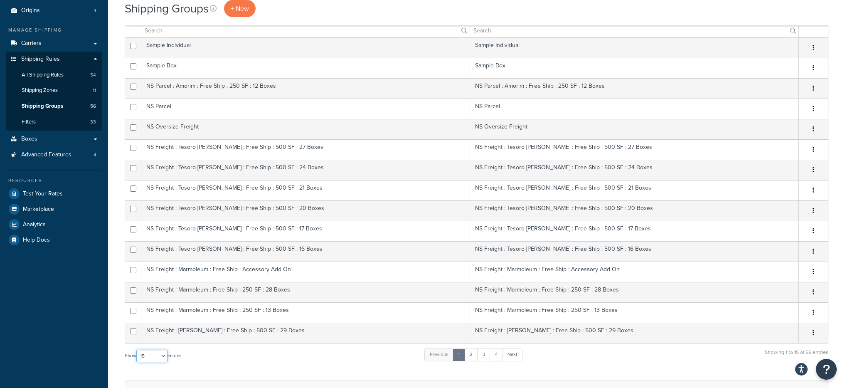
click at [154, 358] on select "10 15 25 50 100" at bounding box center [151, 356] width 31 height 12
select select "100"
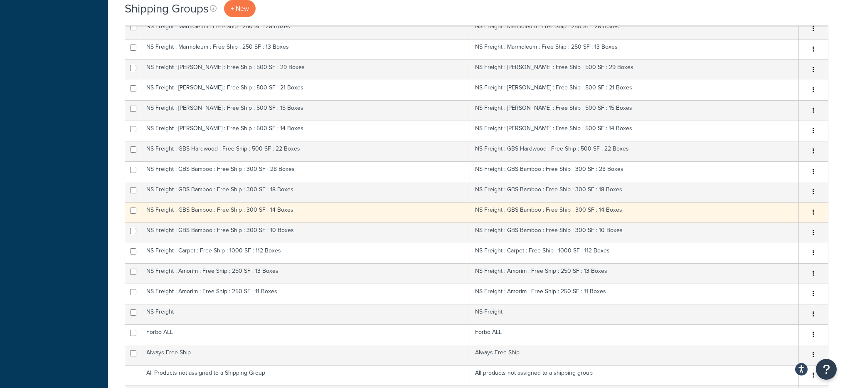
scroll to position [339, 0]
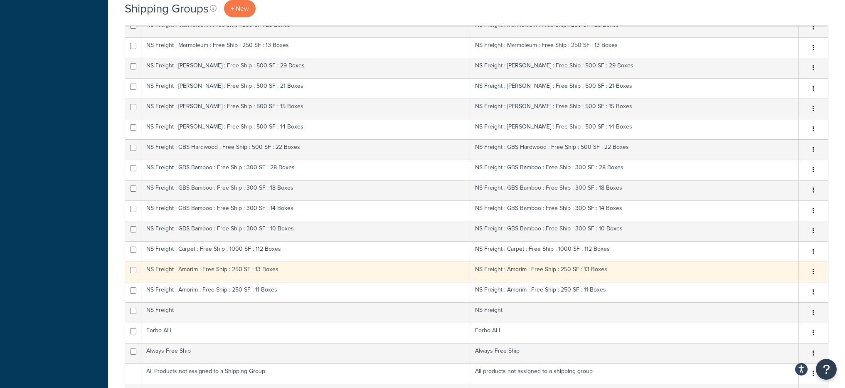
click at [289, 270] on td "NS Freight : Amorim : Free Ship : 250 SF : 13 Boxes" at bounding box center [305, 272] width 329 height 20
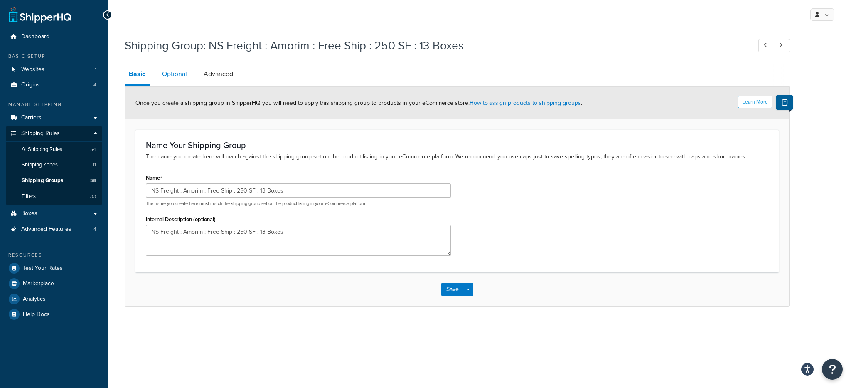
click at [176, 70] on link "Optional" at bounding box center [174, 74] width 33 height 20
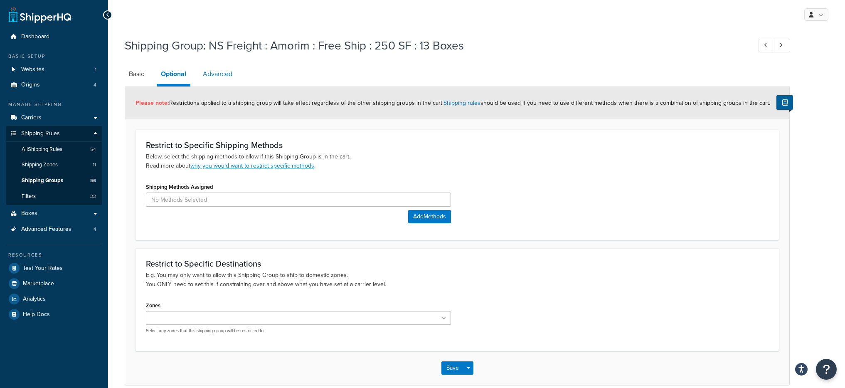
click at [204, 74] on link "Advanced" at bounding box center [218, 74] width 38 height 20
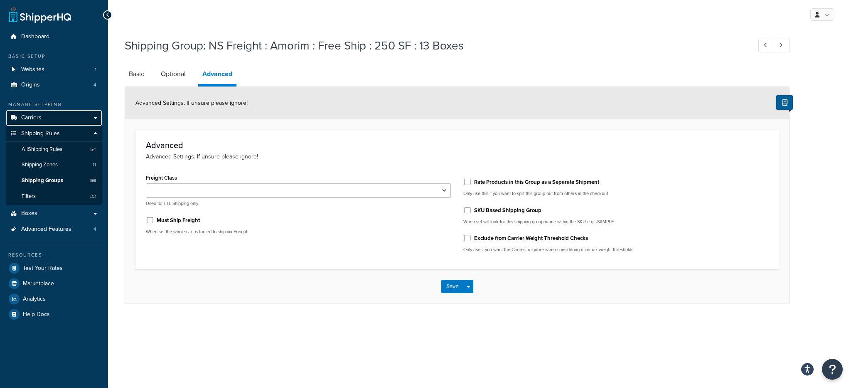
click at [63, 120] on link "Carriers" at bounding box center [54, 117] width 96 height 15
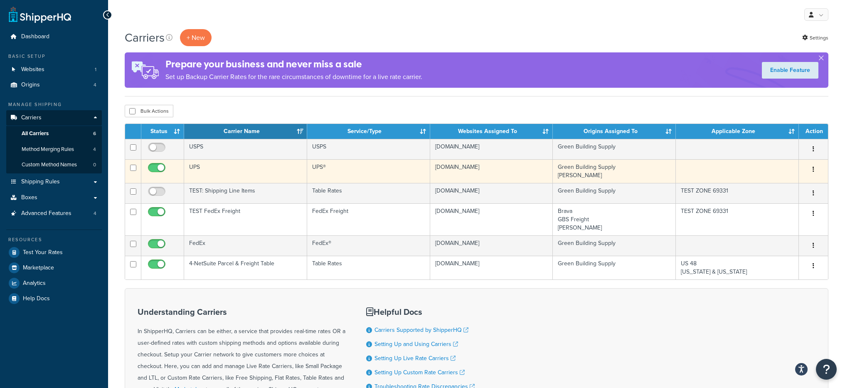
click at [287, 169] on td "UPS" at bounding box center [245, 171] width 123 height 24
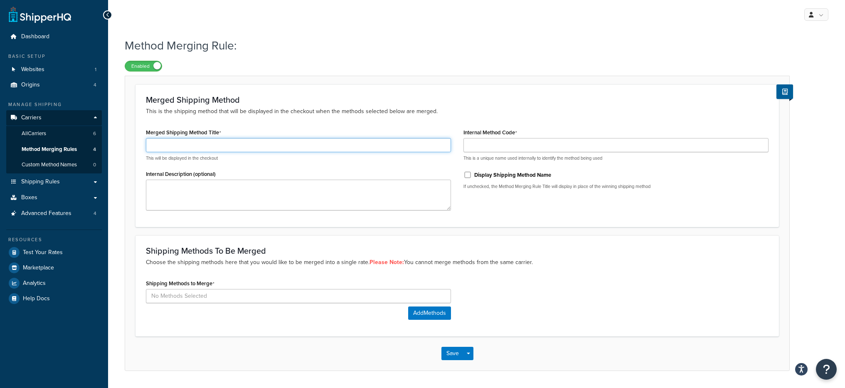
click at [232, 148] on input "Merged Shipping Method Title" at bounding box center [298, 145] width 305 height 14
type input "Test"
drag, startPoint x: 159, startPoint y: 276, endPoint x: 166, endPoint y: 281, distance: 8.7
click at [160, 277] on div "Shipping Methods To Be Merged Choose the shipping methods here that you would l…" at bounding box center [458, 285] width 644 height 101
click at [174, 287] on label "Shipping Methods to Merge" at bounding box center [180, 283] width 69 height 7
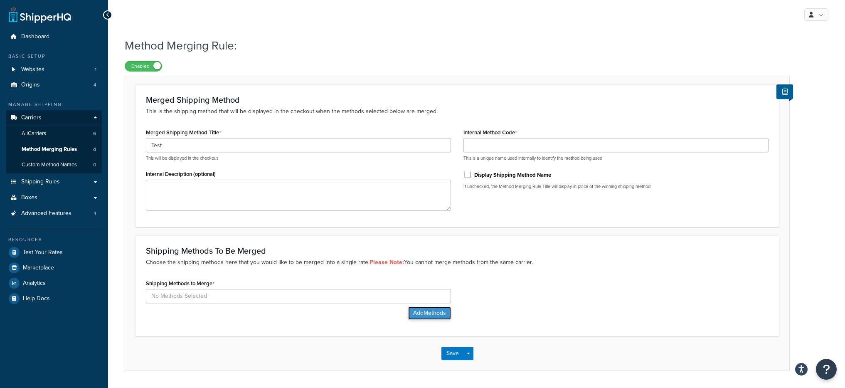
click at [411, 311] on button "Add Methods" at bounding box center [429, 312] width 43 height 13
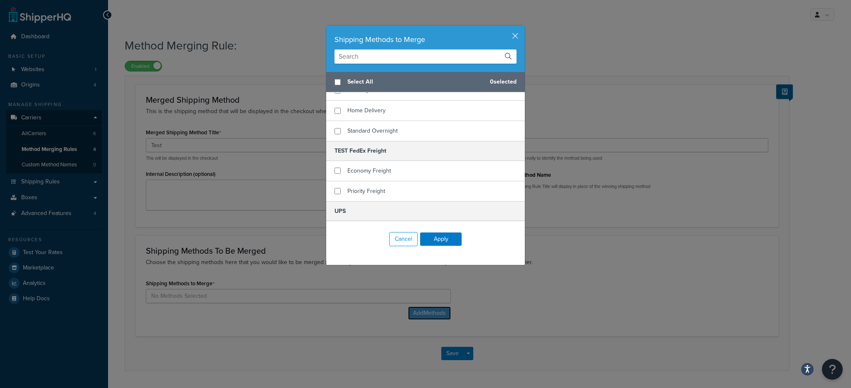
scroll to position [246, 0]
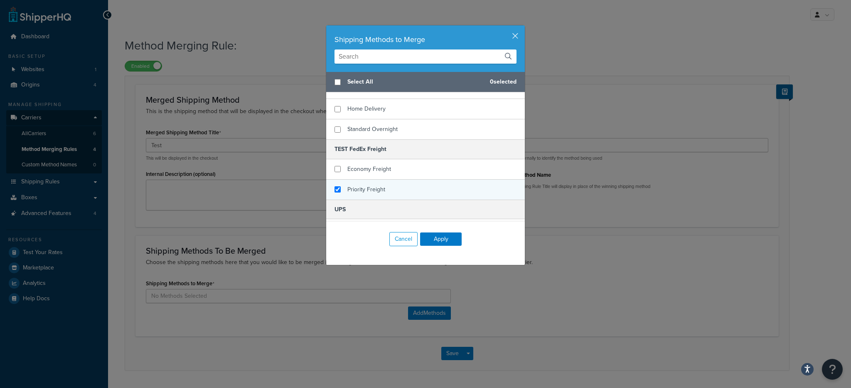
checkbox input "true"
click at [387, 180] on div "Priority Freight" at bounding box center [425, 190] width 199 height 20
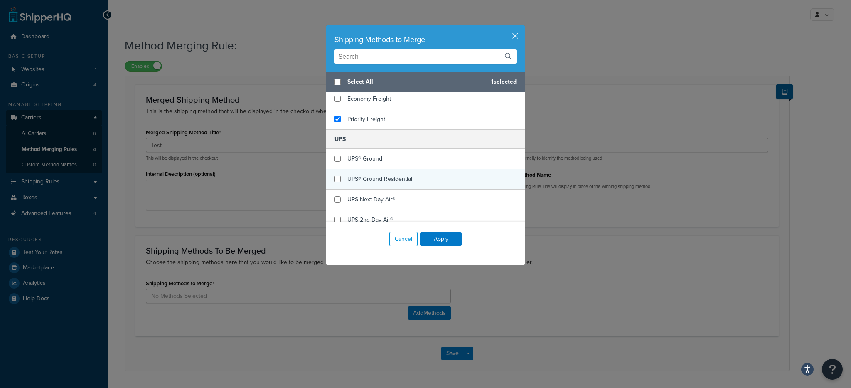
scroll to position [331, 0]
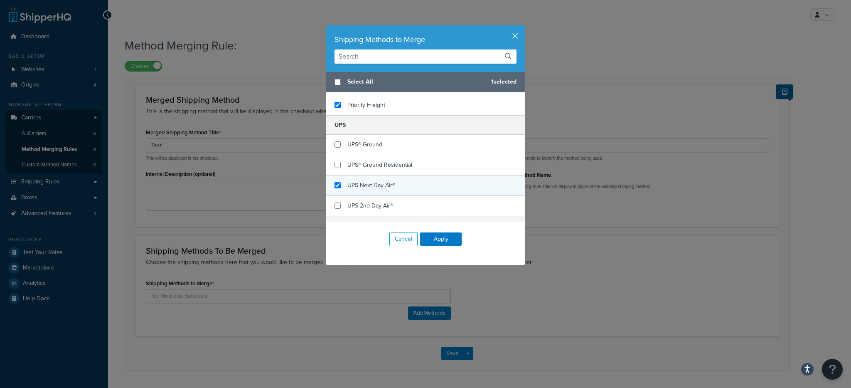
checkbox input "true"
click at [365, 181] on span "UPS Next Day Air®" at bounding box center [372, 185] width 48 height 9
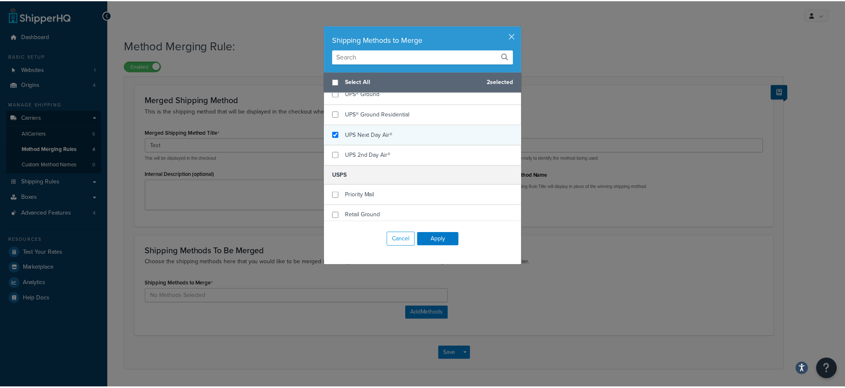
scroll to position [434, 0]
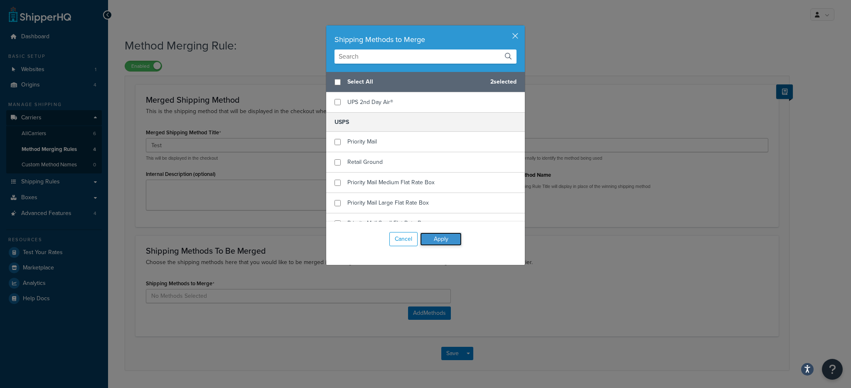
click at [433, 240] on button "Apply" at bounding box center [441, 238] width 42 height 13
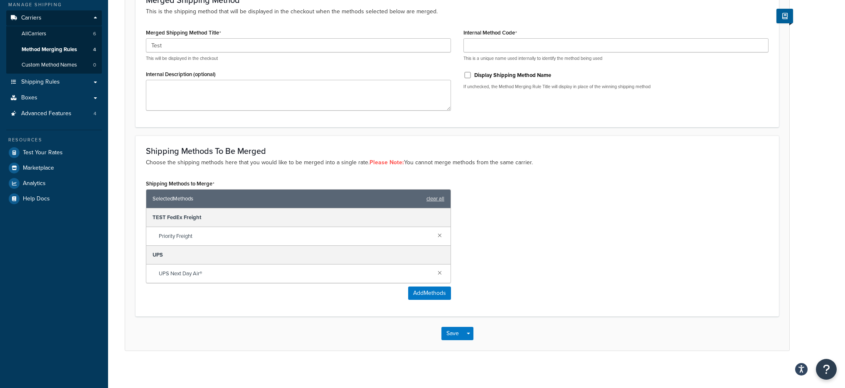
scroll to position [104, 0]
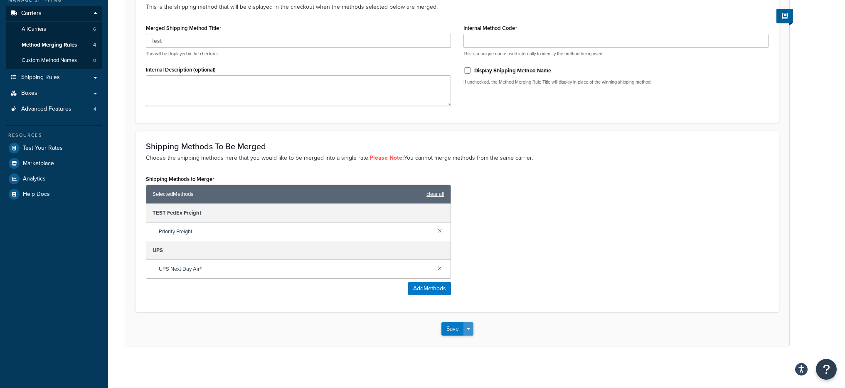
click at [469, 331] on button "Save Dropdown" at bounding box center [469, 328] width 10 height 13
click at [477, 342] on button "Save and Edit" at bounding box center [482, 344] width 80 height 17
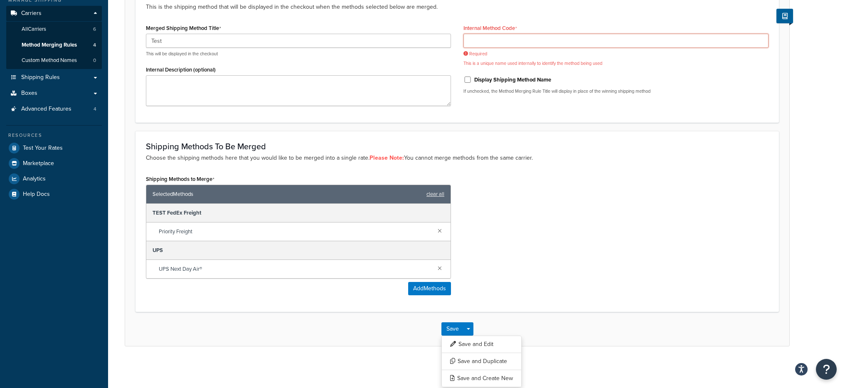
click at [514, 47] on input "Internal Method Code" at bounding box center [616, 41] width 305 height 14
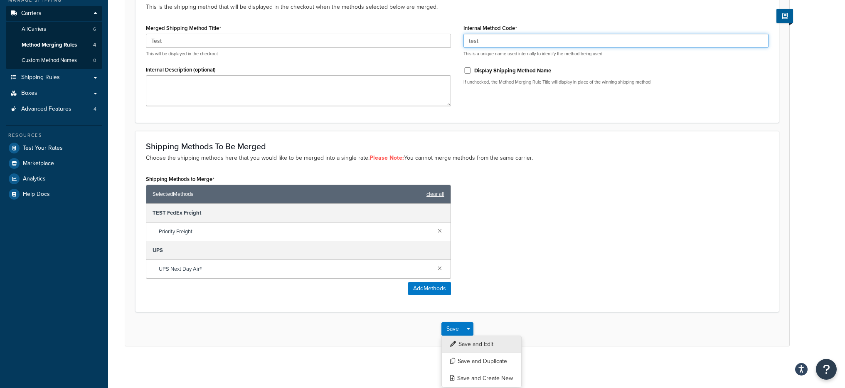
type input "test"
click at [492, 345] on button "Save and Edit" at bounding box center [482, 344] width 80 height 17
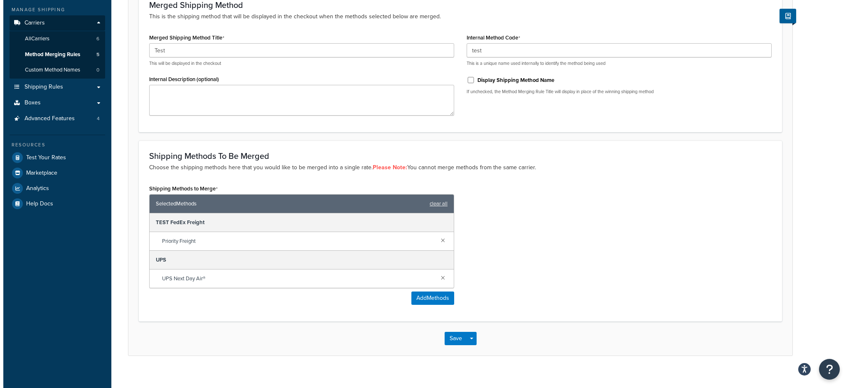
scroll to position [104, 0]
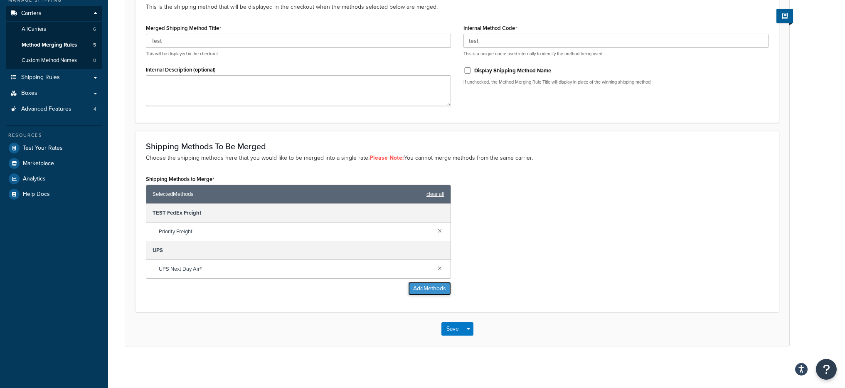
click at [432, 288] on button "Add Methods" at bounding box center [429, 288] width 43 height 13
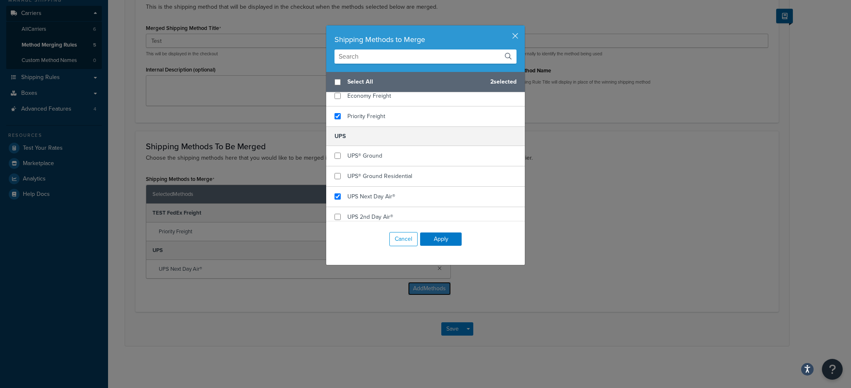
scroll to position [315, 0]
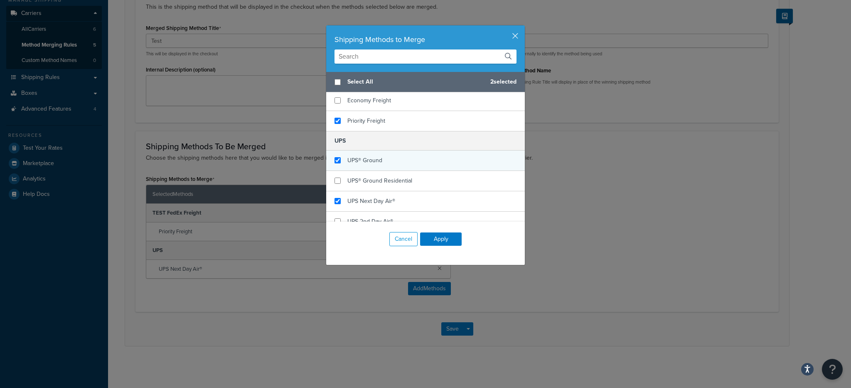
checkbox input "true"
drag, startPoint x: 376, startPoint y: 152, endPoint x: 374, endPoint y: 165, distance: 13.5
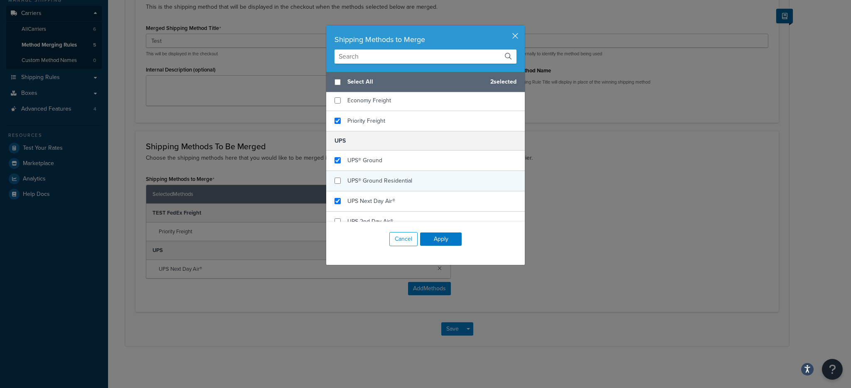
click at [377, 156] on span "UPS® Ground" at bounding box center [365, 160] width 35 height 9
checkbox input "true"
drag, startPoint x: 367, startPoint y: 211, endPoint x: 368, endPoint y: 217, distance: 5.4
click at [367, 217] on span "UPS 2nd Day Air®" at bounding box center [371, 221] width 46 height 9
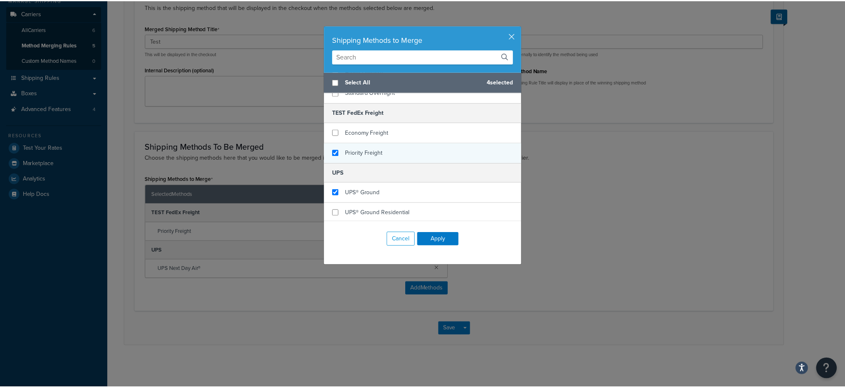
scroll to position [282, 0]
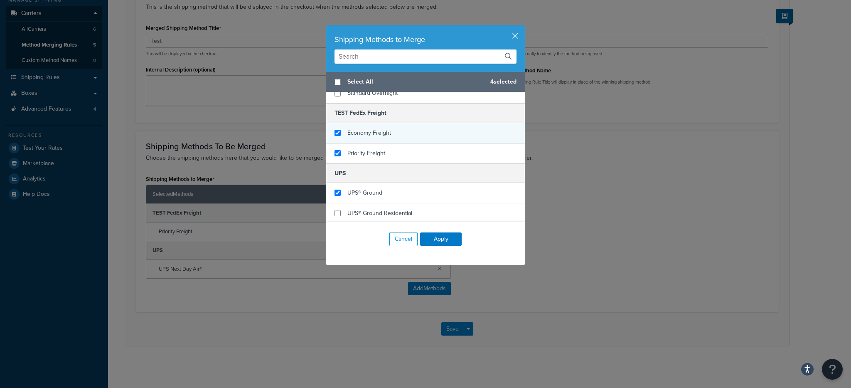
checkbox input "true"
click at [380, 127] on div "Economy Freight" at bounding box center [370, 133] width 44 height 12
click at [448, 238] on button "Apply" at bounding box center [441, 238] width 42 height 13
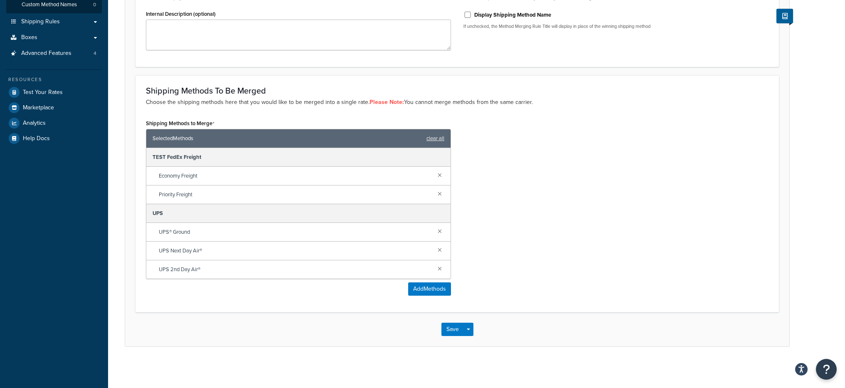
scroll to position [160, 0]
click at [469, 328] on span "button" at bounding box center [468, 329] width 3 height 2
click at [481, 346] on button "Save and Edit" at bounding box center [482, 344] width 80 height 17
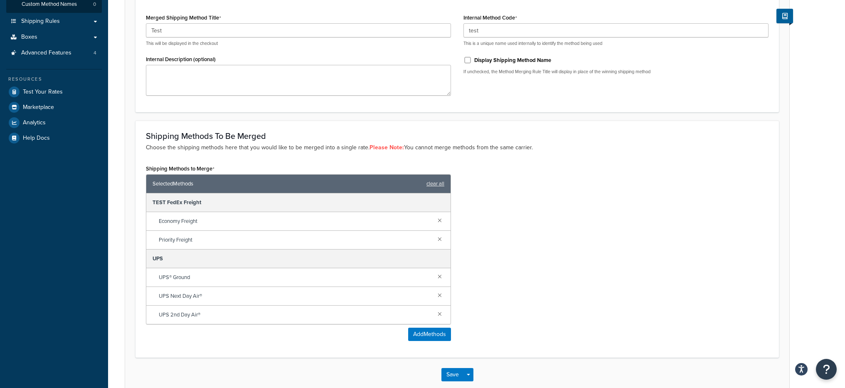
scroll to position [0, 0]
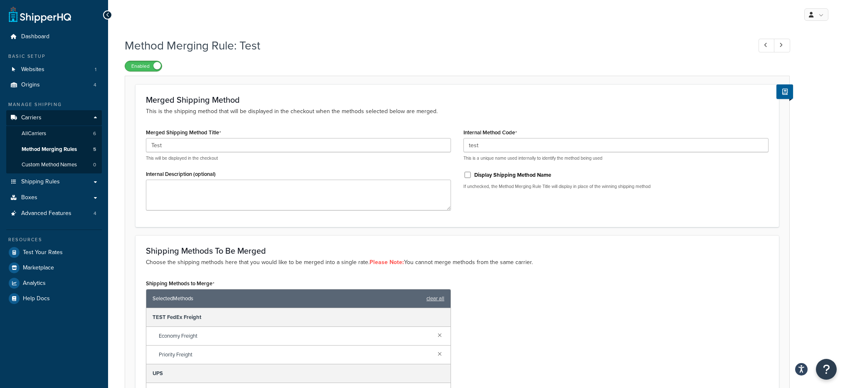
click at [155, 68] on span at bounding box center [156, 65] width 7 height 7
click at [146, 67] on label "Disabled" at bounding box center [143, 66] width 37 height 10
click at [156, 64] on span at bounding box center [156, 65] width 7 height 7
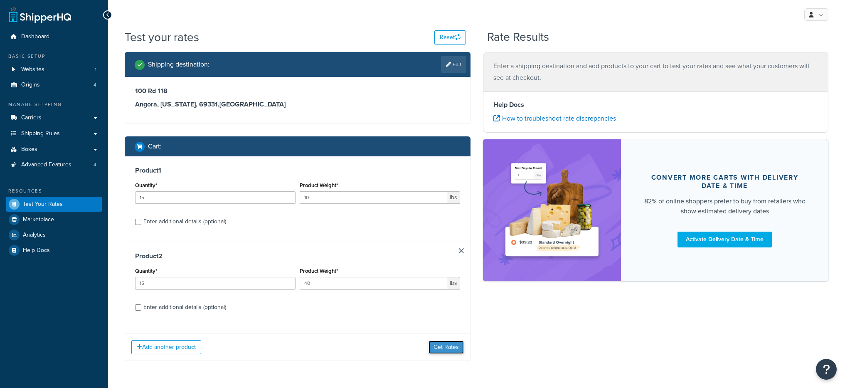
click at [451, 342] on button "Get Rates" at bounding box center [446, 346] width 35 height 13
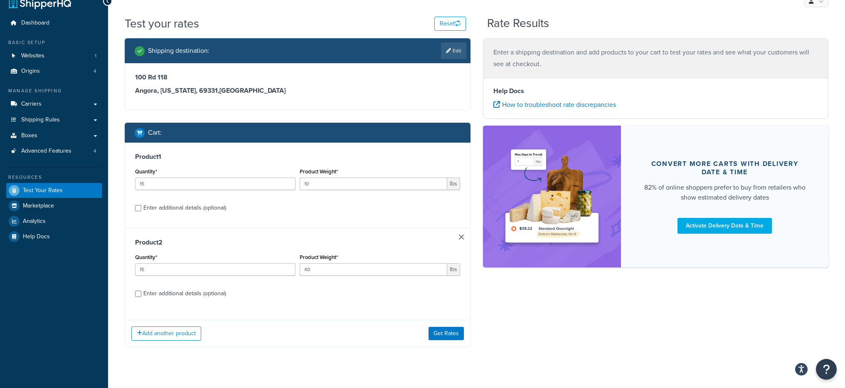
scroll to position [27, 0]
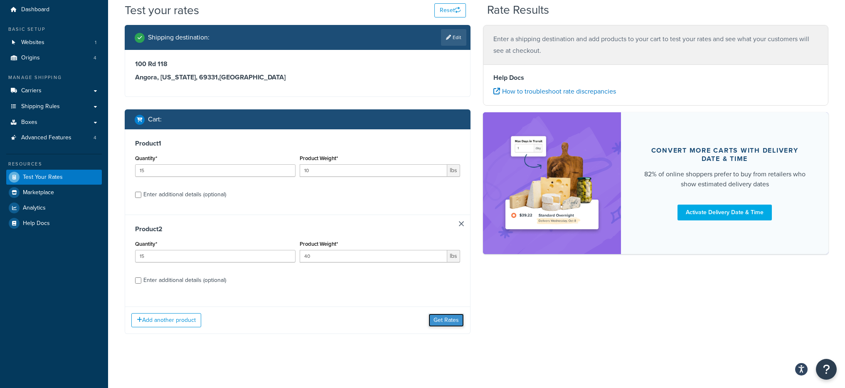
click at [456, 317] on button "Get Rates" at bounding box center [446, 319] width 35 height 13
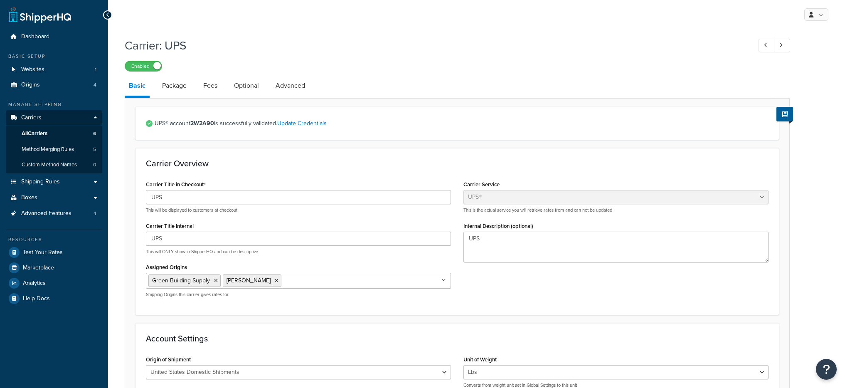
select select "ups"
click at [170, 90] on link "Package" at bounding box center [174, 86] width 33 height 20
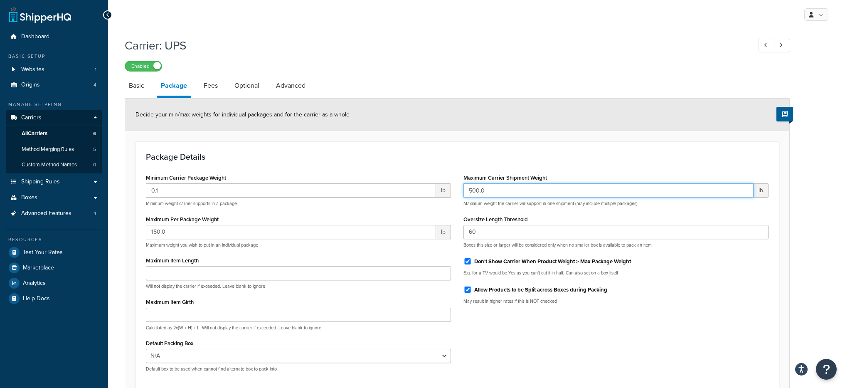
click at [491, 192] on input "500.0" at bounding box center [609, 190] width 290 height 14
type input "800"
click at [472, 150] on div "Package Details Minimum Carrier Package Weight 0.1 lb Minimum weight carrier su…" at bounding box center [458, 264] width 644 height 247
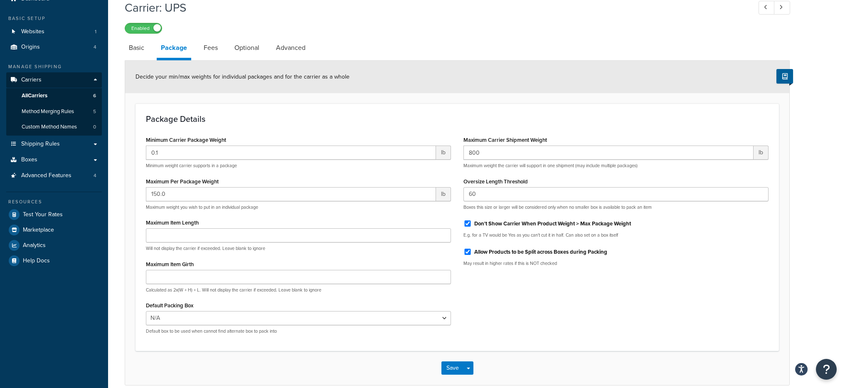
scroll to position [77, 0]
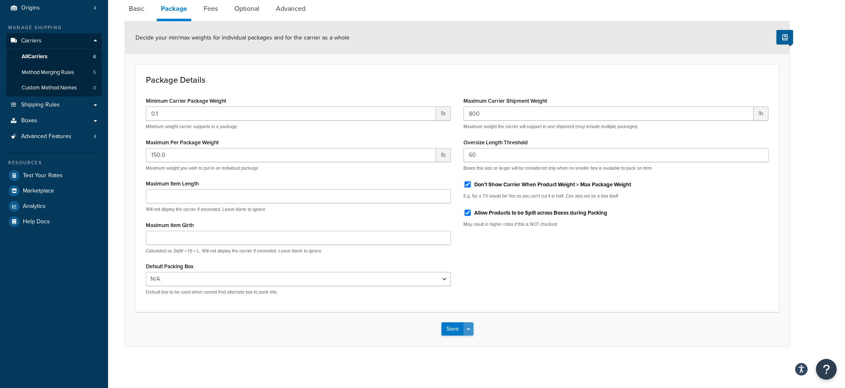
click at [466, 332] on button "Save Dropdown" at bounding box center [469, 328] width 10 height 13
click at [475, 343] on button "Save and Edit" at bounding box center [472, 344] width 61 height 17
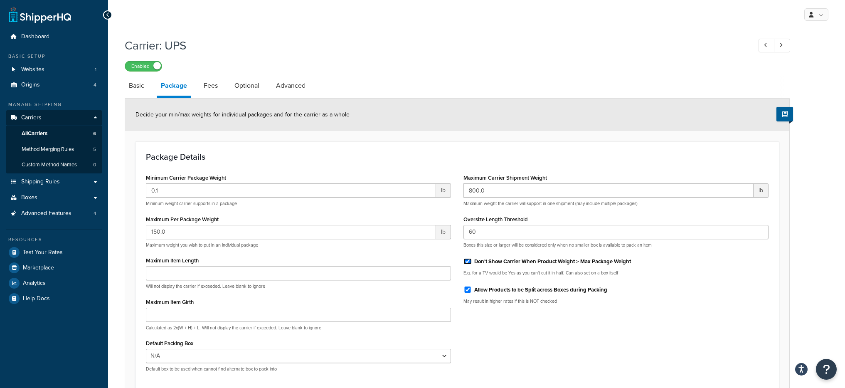
click at [470, 262] on input "Don't Show Carrier When Product Weight > Max Package Weight" at bounding box center [468, 261] width 8 height 6
checkbox input "false"
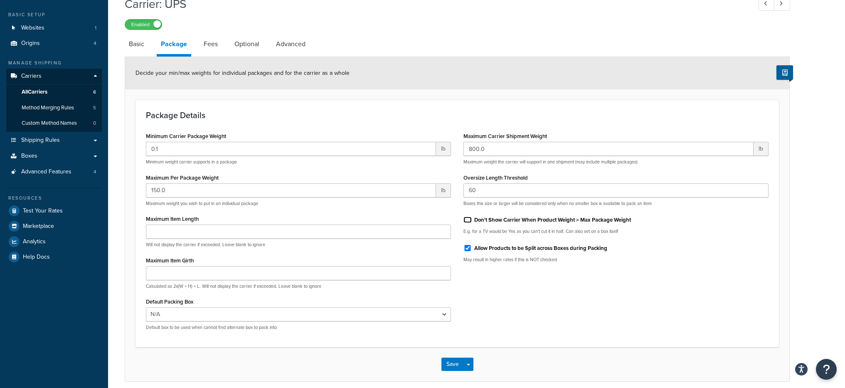
scroll to position [77, 0]
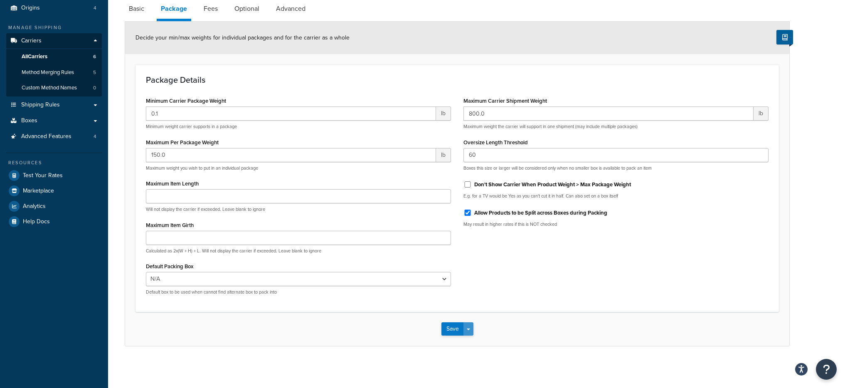
click at [467, 329] on span "button" at bounding box center [468, 329] width 3 height 2
click at [481, 344] on button "Save and Edit" at bounding box center [472, 344] width 61 height 17
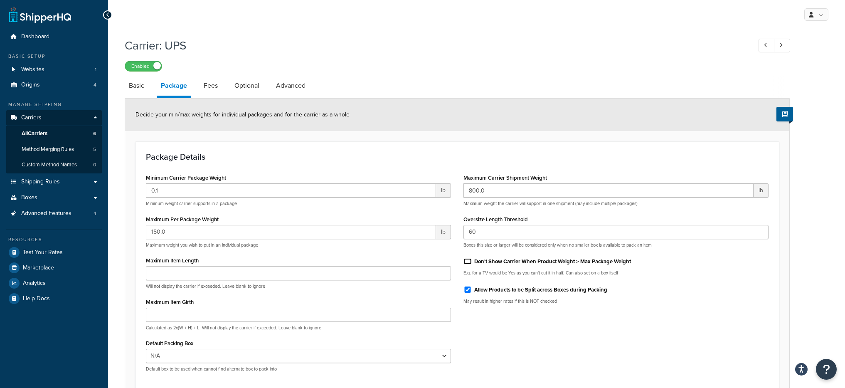
click at [470, 261] on input "Don't Show Carrier When Product Weight > Max Package Weight" at bounding box center [468, 261] width 8 height 6
checkbox input "true"
click at [491, 192] on input "800.0" at bounding box center [609, 190] width 290 height 14
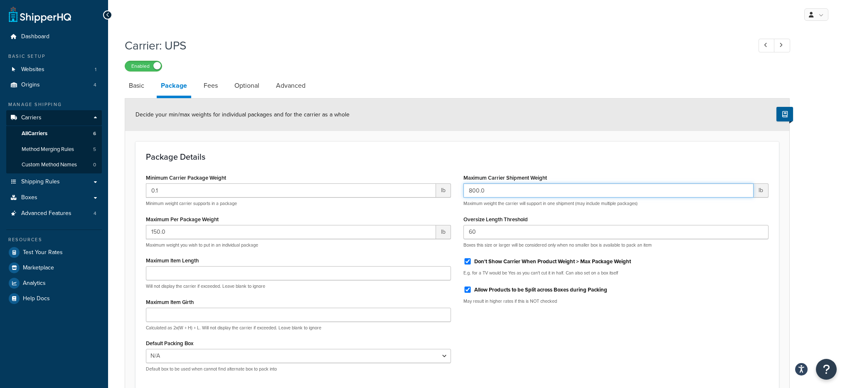
paste input "5"
type input "500.0"
click at [588, 375] on div "Minimum Carrier Package Weight 0.1 lb Minimum weight carrier supports in a pack…" at bounding box center [457, 275] width 635 height 207
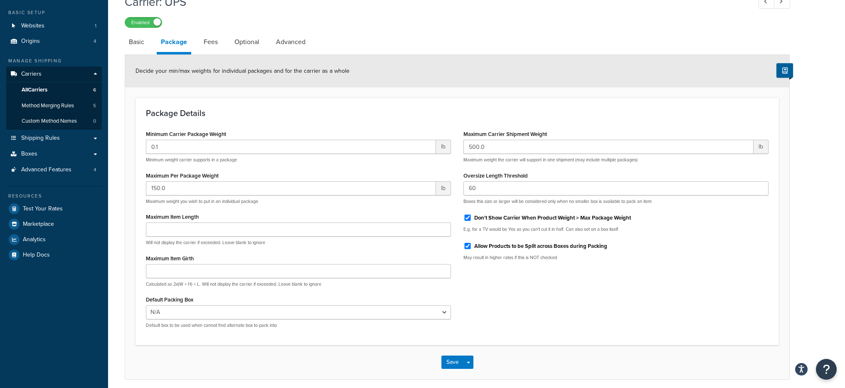
scroll to position [77, 0]
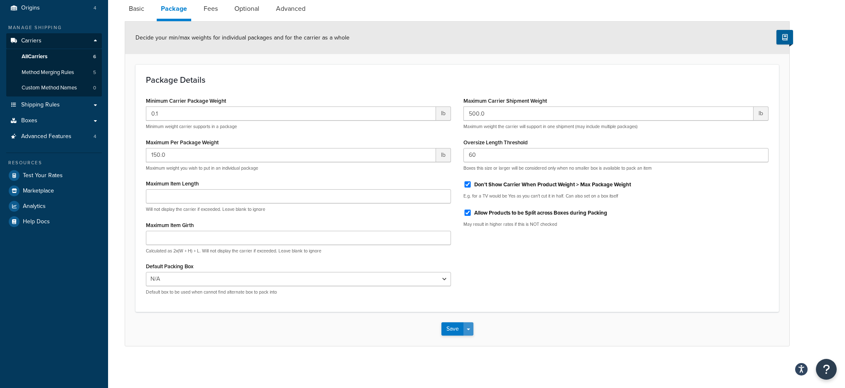
click at [471, 333] on button "Save Dropdown" at bounding box center [469, 328] width 10 height 13
click at [474, 340] on button "Save and Edit" at bounding box center [472, 344] width 61 height 17
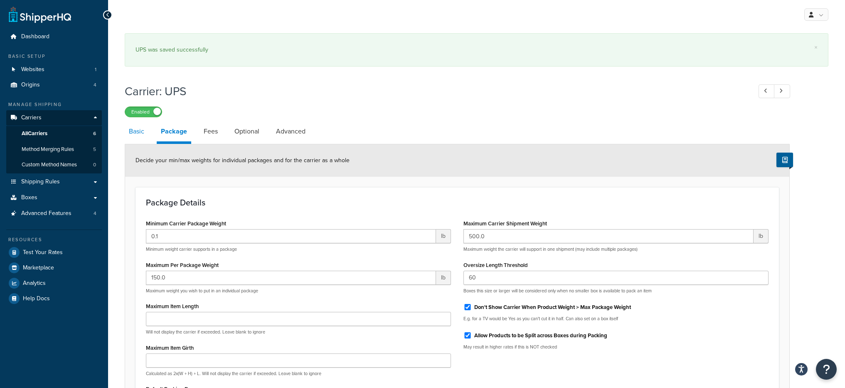
click at [140, 140] on link "Basic" at bounding box center [137, 131] width 24 height 20
select select "ups"
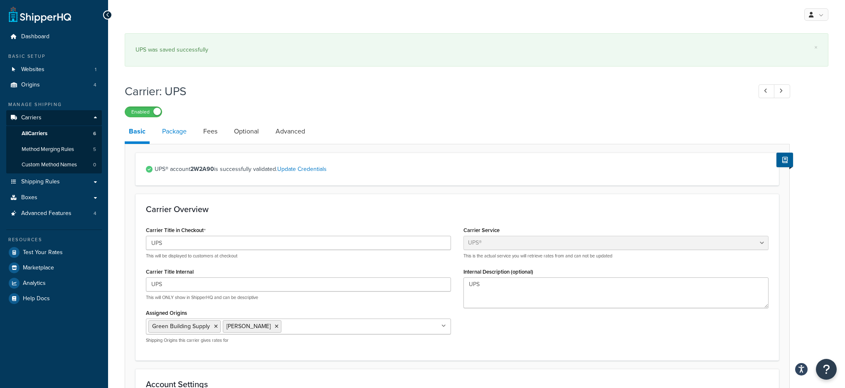
click at [168, 133] on link "Package" at bounding box center [174, 131] width 33 height 20
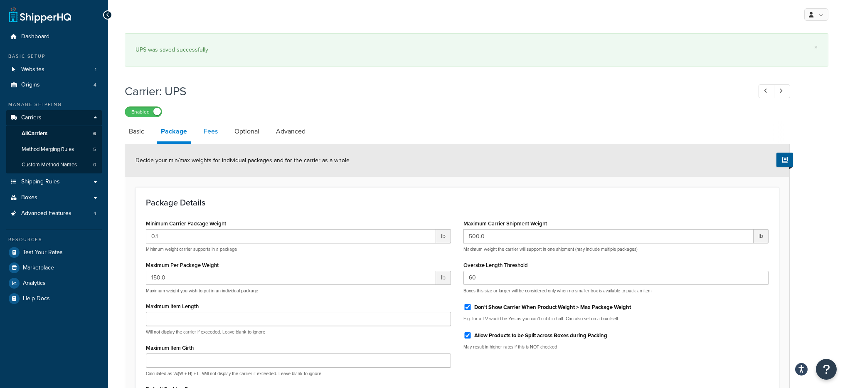
click at [203, 133] on link "Fees" at bounding box center [211, 131] width 22 height 20
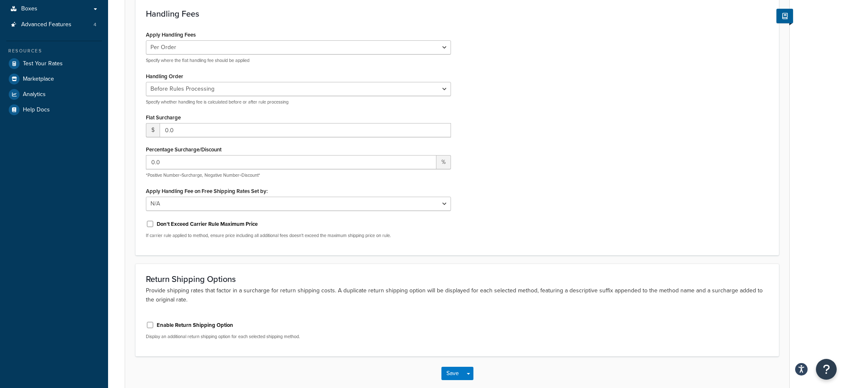
scroll to position [85, 0]
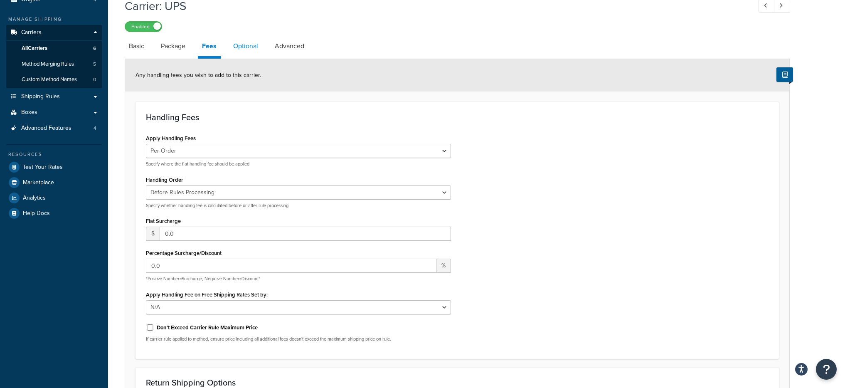
click at [245, 44] on link "Optional" at bounding box center [245, 46] width 33 height 20
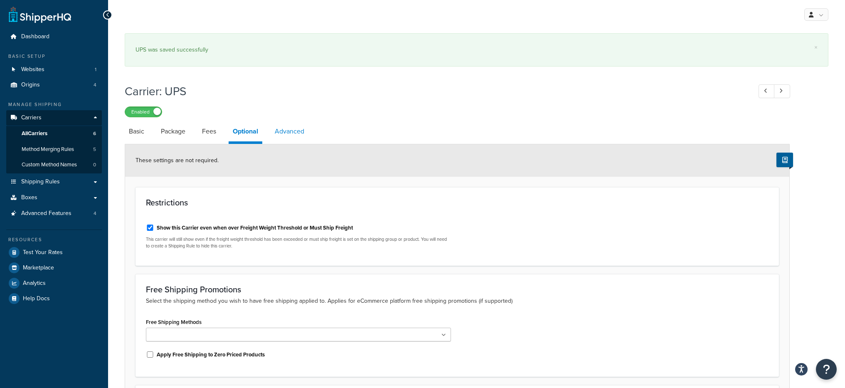
click at [290, 133] on link "Advanced" at bounding box center [290, 131] width 38 height 20
select select "false"
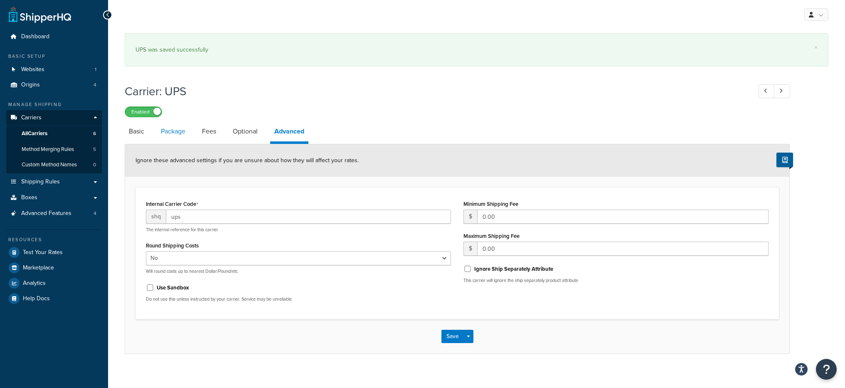
click at [170, 135] on link "Package" at bounding box center [173, 131] width 33 height 20
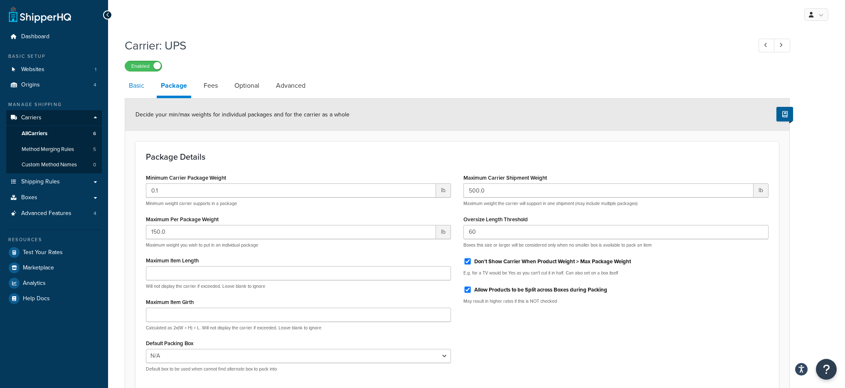
click at [137, 139] on div "Basic Package Fees Optional Advanced Decide your min/max weights for individual…" at bounding box center [457, 250] width 665 height 348
click at [139, 83] on link "Basic" at bounding box center [137, 86] width 24 height 20
select select "ups"
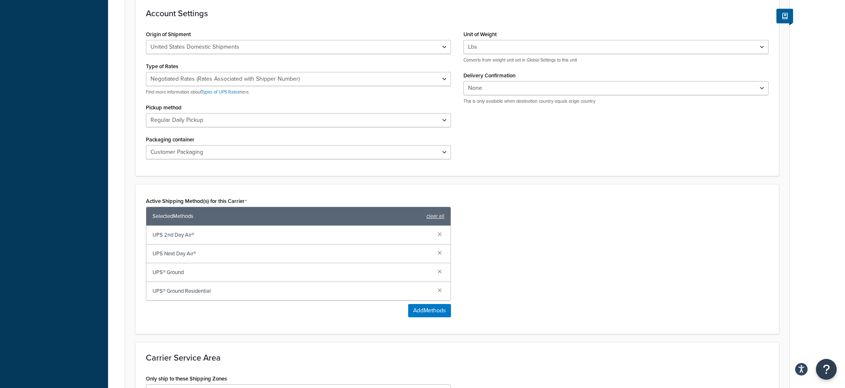
scroll to position [81, 0]
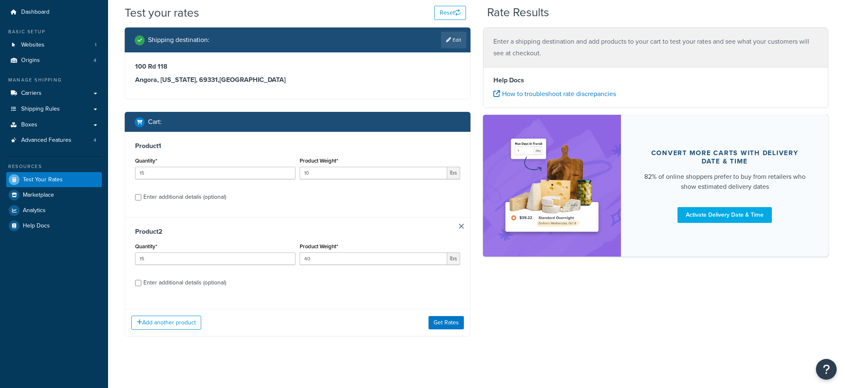
scroll to position [27, 0]
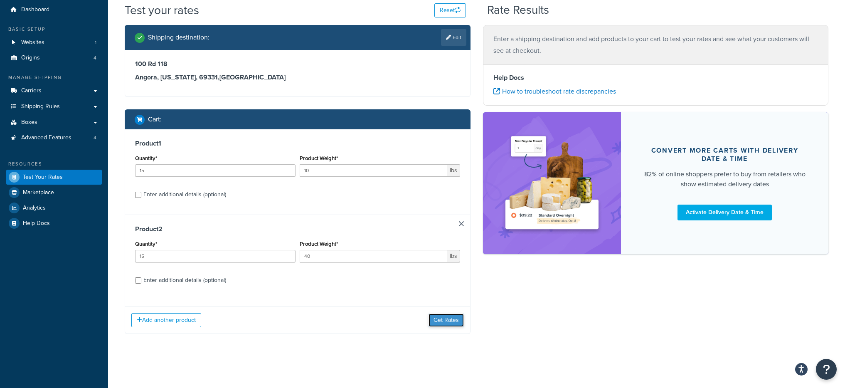
click at [461, 320] on button "Get Rates" at bounding box center [446, 319] width 35 height 13
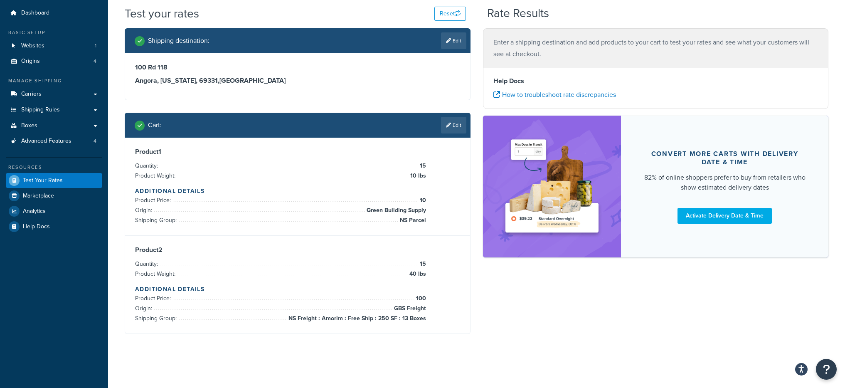
scroll to position [0, 0]
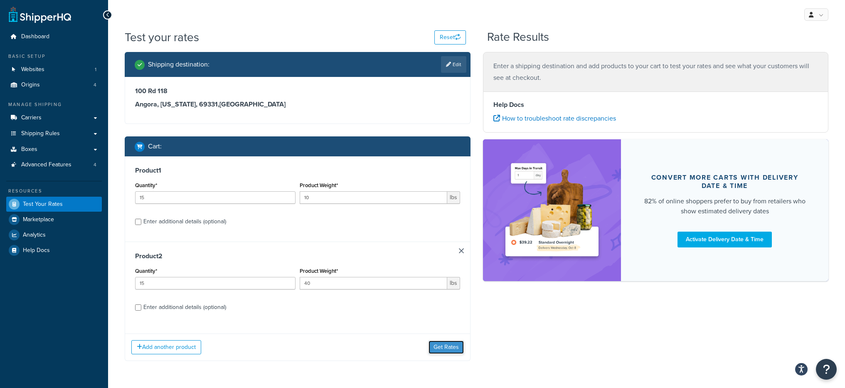
click at [455, 350] on button "Get Rates" at bounding box center [446, 346] width 35 height 13
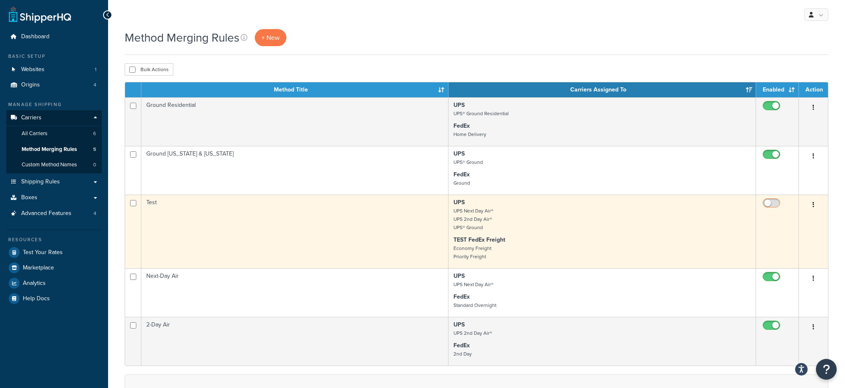
click at [769, 205] on input "checkbox" at bounding box center [772, 205] width 23 height 10
click at [776, 202] on input "checkbox" at bounding box center [772, 205] width 23 height 10
checkbox input "false"
click at [814, 205] on icon "button" at bounding box center [814, 205] width 2 height 6
click at [787, 254] on link "Delete" at bounding box center [780, 255] width 66 height 17
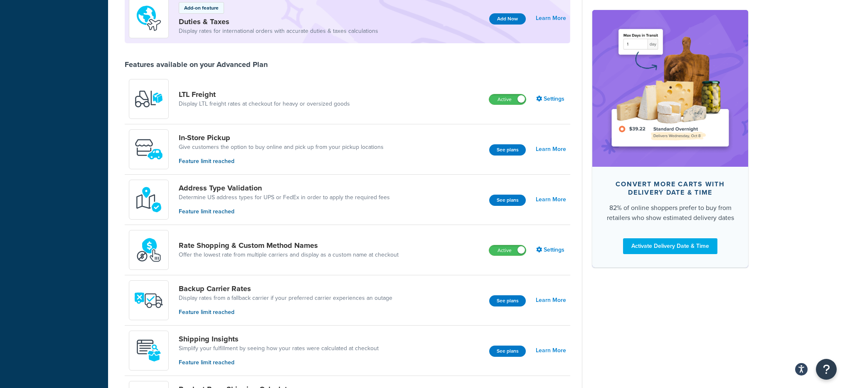
scroll to position [262, 0]
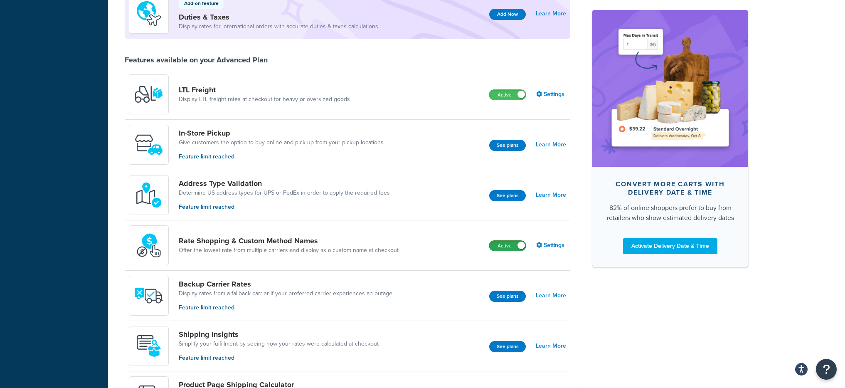
click at [508, 248] on label "Active" at bounding box center [507, 246] width 37 height 10
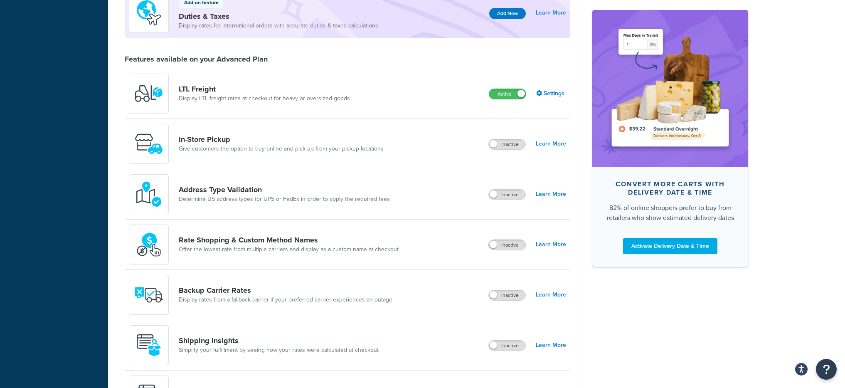
click at [496, 244] on span at bounding box center [493, 244] width 7 height 7
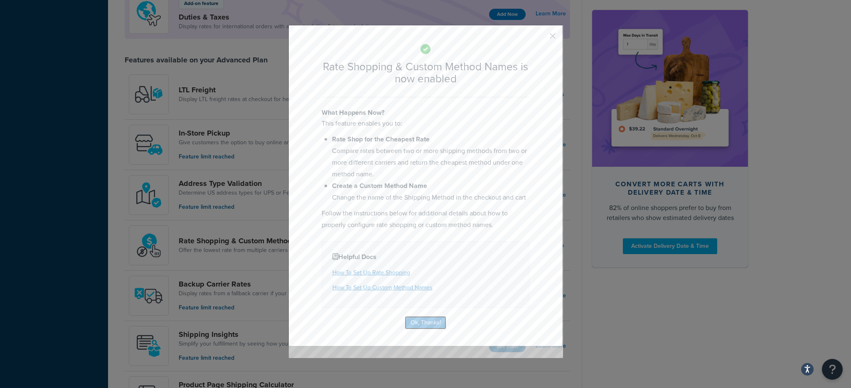
click at [437, 327] on button "Ok, Thanks!" at bounding box center [426, 322] width 42 height 13
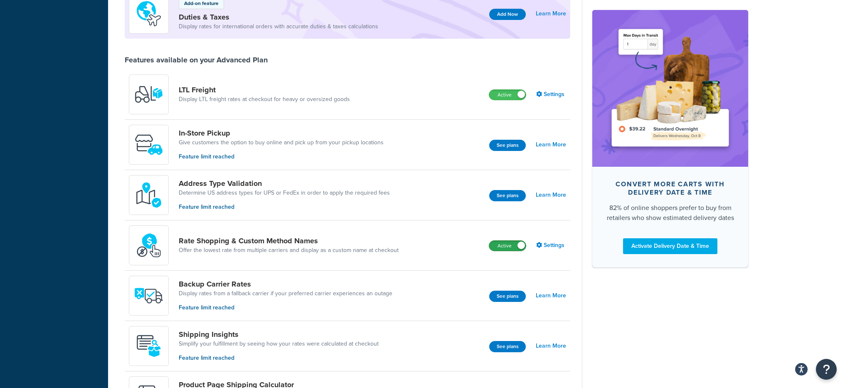
click at [512, 249] on label "Active" at bounding box center [507, 246] width 37 height 10
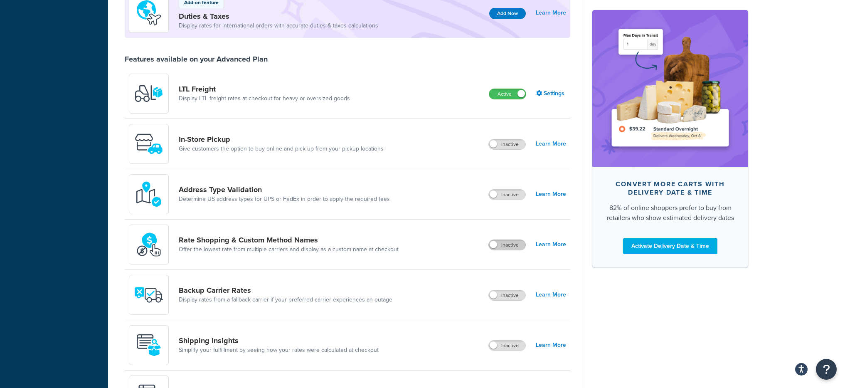
click at [505, 248] on label "Inactive" at bounding box center [507, 245] width 37 height 10
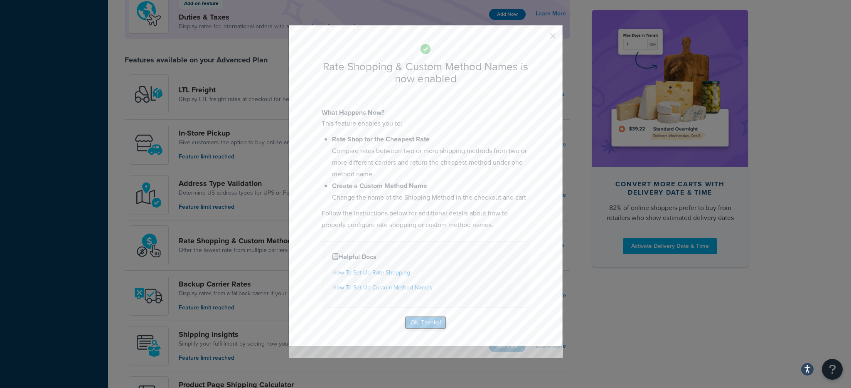
click at [433, 324] on button "Ok, Thanks!" at bounding box center [426, 322] width 42 height 13
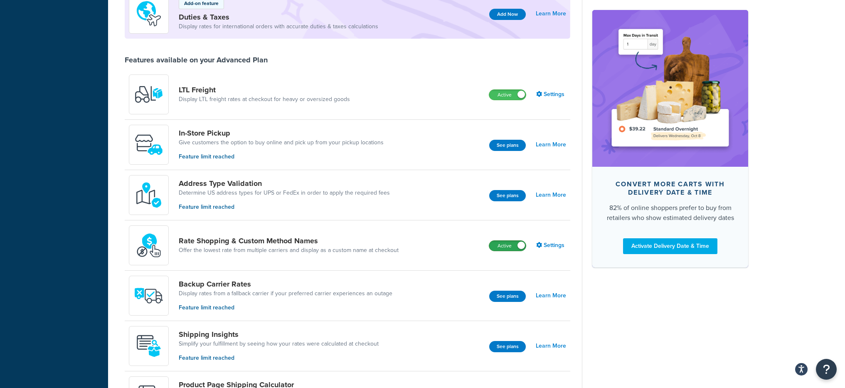
click at [507, 247] on label "Active" at bounding box center [507, 246] width 37 height 10
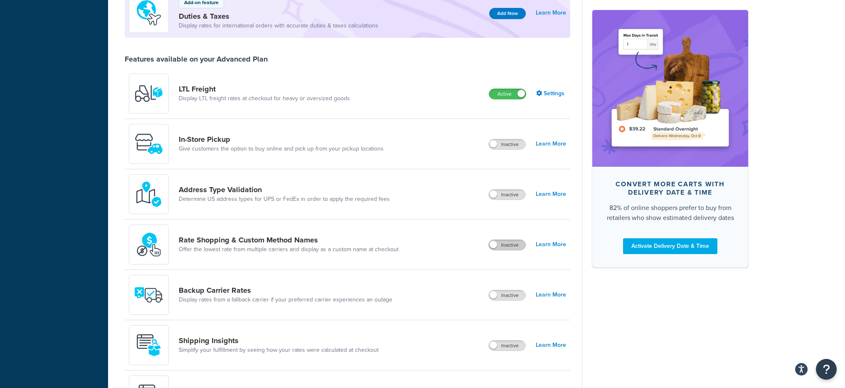
click at [498, 244] on label "Inactive" at bounding box center [507, 245] width 37 height 10
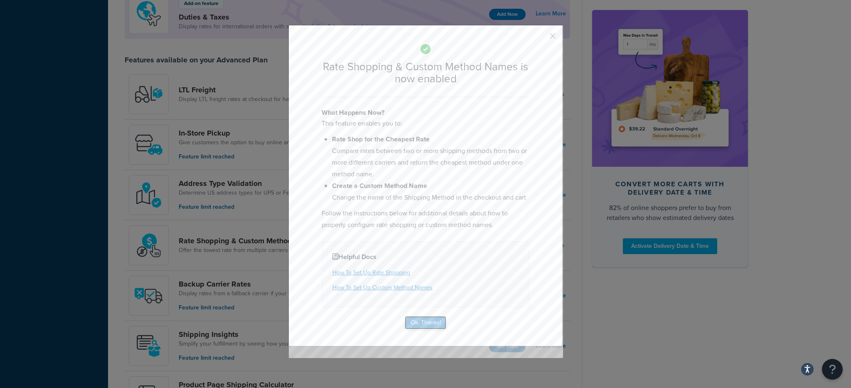
click at [411, 321] on button "Ok, Thanks!" at bounding box center [426, 322] width 42 height 13
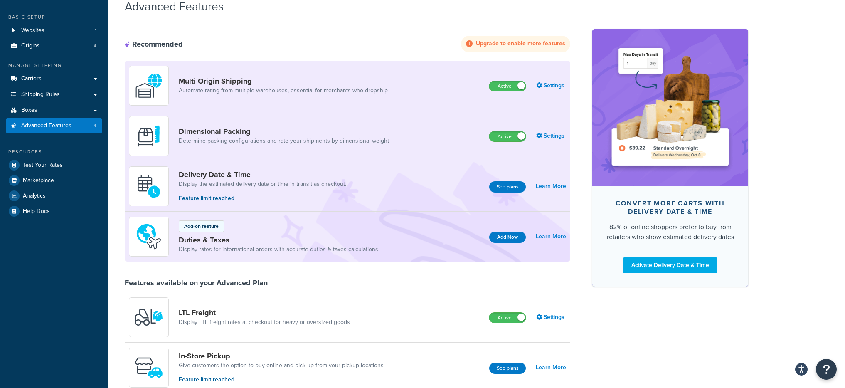
scroll to position [0, 0]
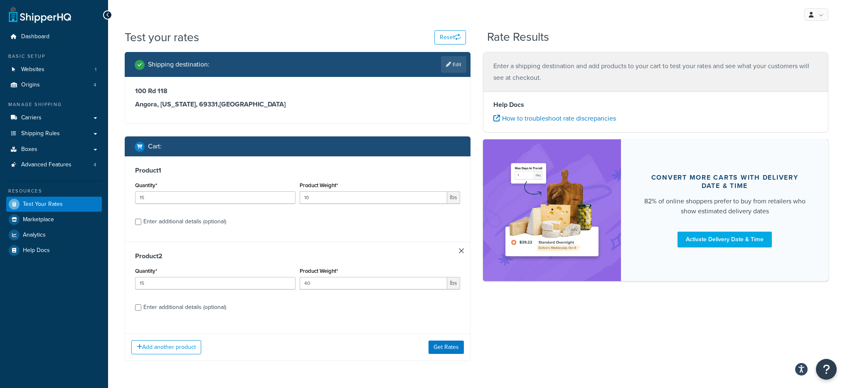
click at [460, 248] on link at bounding box center [461, 250] width 5 height 5
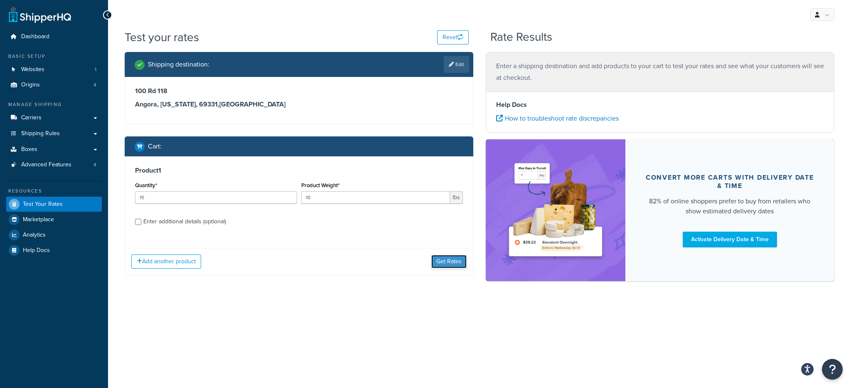
click at [442, 266] on button "Get Rates" at bounding box center [449, 261] width 35 height 13
click at [447, 265] on button "Get Rates" at bounding box center [449, 261] width 35 height 13
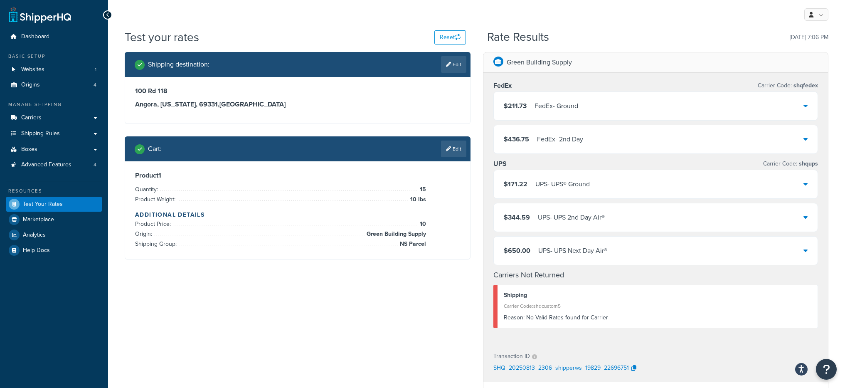
click at [606, 40] on div "Rate Results [DATE] 7:06 PM" at bounding box center [657, 37] width 341 height 13
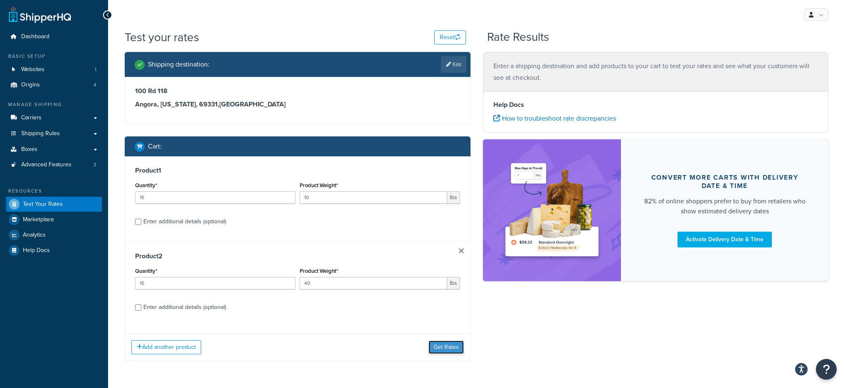
click at [446, 346] on button "Get Rates" at bounding box center [446, 346] width 35 height 13
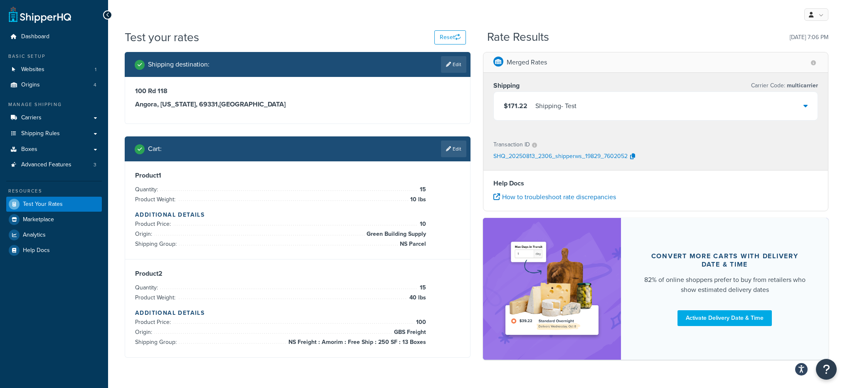
click at [630, 107] on div "$171.22 Shipping - Test" at bounding box center [656, 106] width 324 height 28
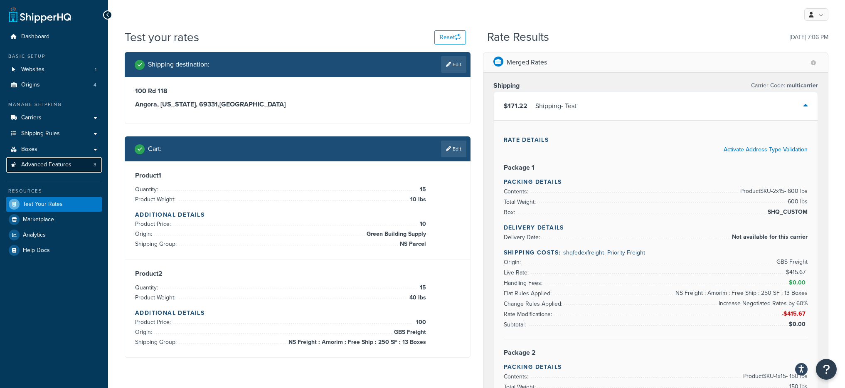
click at [77, 158] on link "Advanced Features 3" at bounding box center [54, 164] width 96 height 15
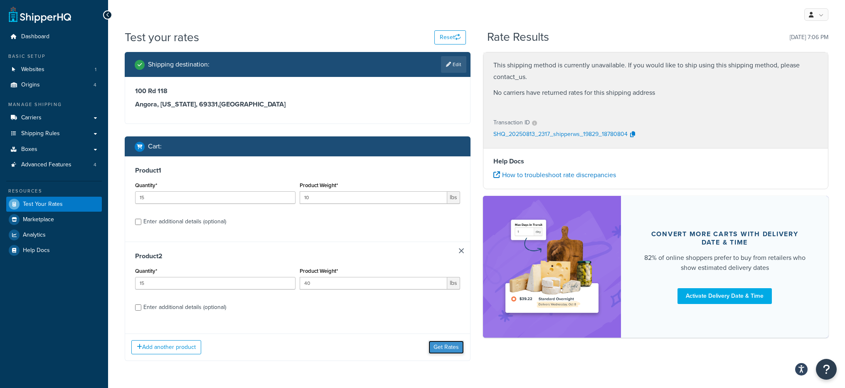
click at [449, 348] on button "Get Rates" at bounding box center [446, 346] width 35 height 13
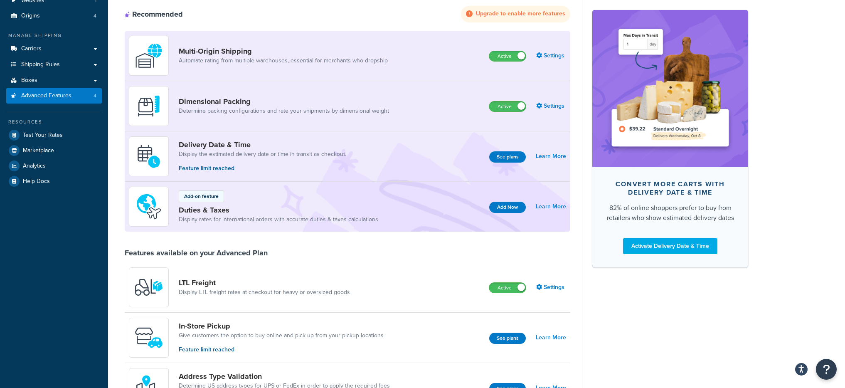
scroll to position [19, 0]
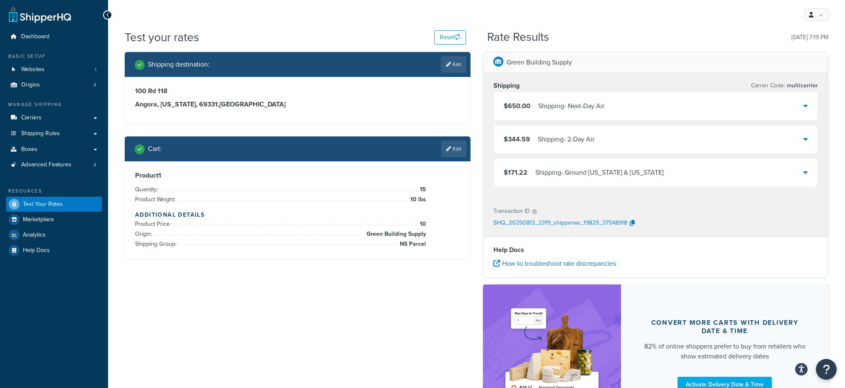
click at [556, 82] on div "Shipping Carrier Code: multicarrier" at bounding box center [655, 86] width 325 height 12
drag, startPoint x: 577, startPoint y: 96, endPoint x: 582, endPoint y: 101, distance: 7.1
click at [577, 96] on div "$650.00 Shipping - Next-Day Air" at bounding box center [656, 106] width 324 height 28
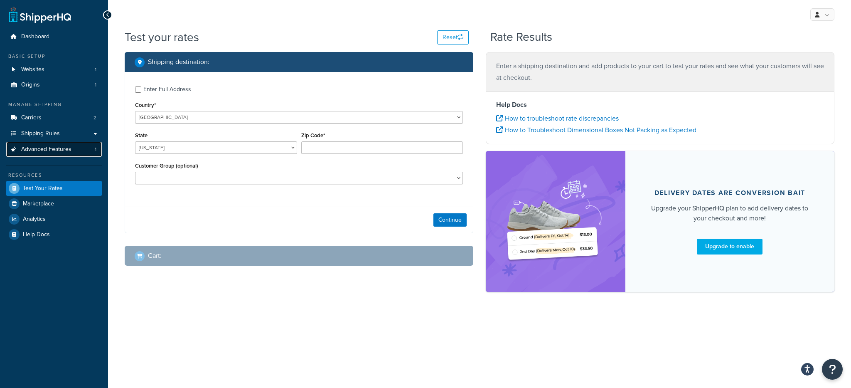
click at [62, 152] on span "Advanced Features" at bounding box center [46, 149] width 50 height 7
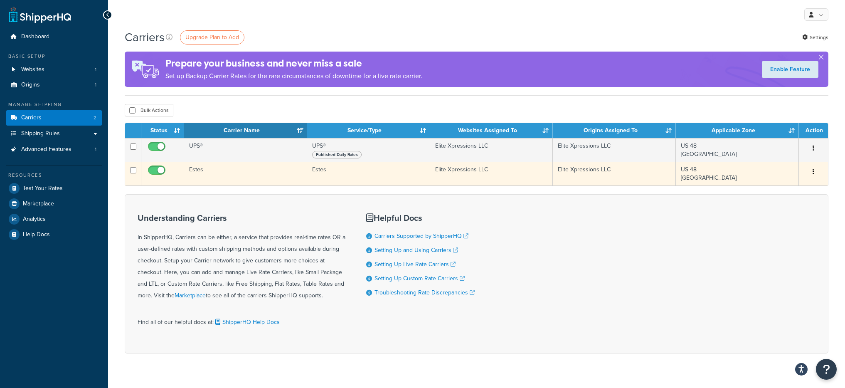
click at [235, 173] on td "Estes" at bounding box center [245, 174] width 123 height 24
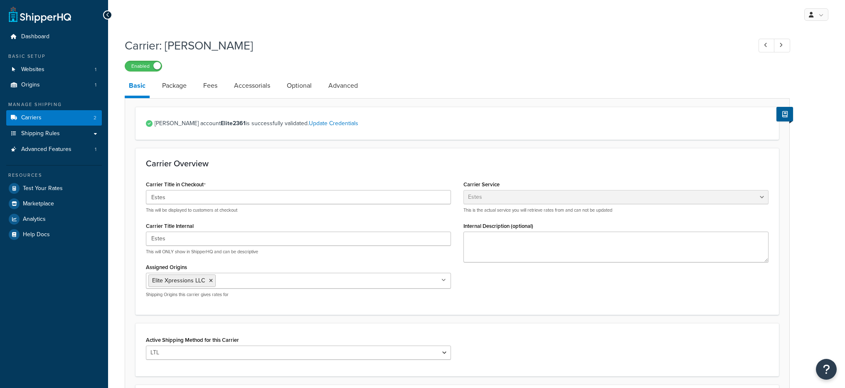
select select "estesFreight"
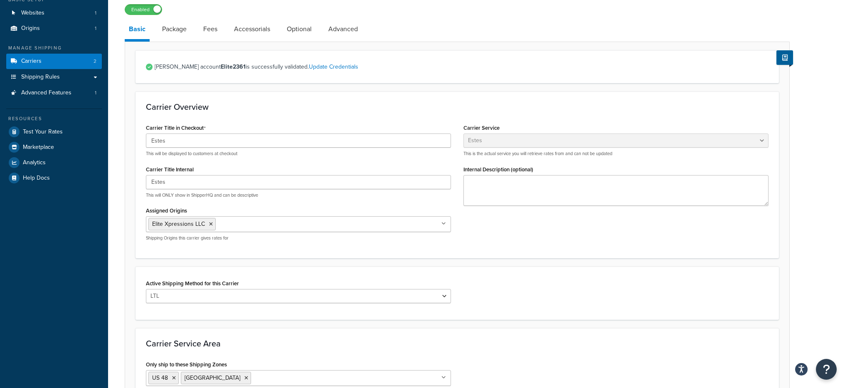
scroll to position [151, 0]
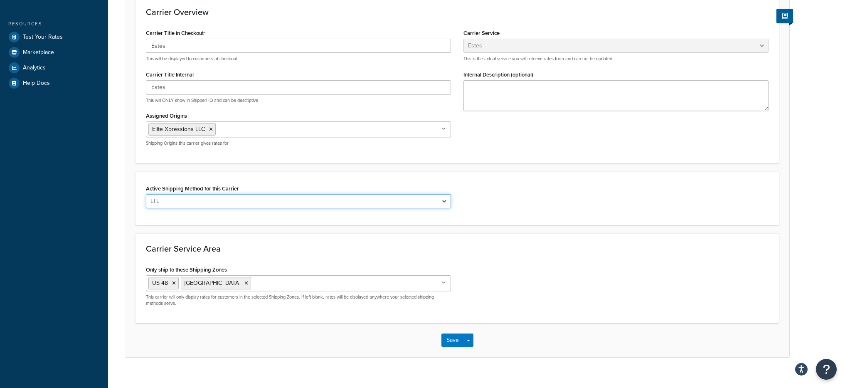
click at [272, 197] on select "LTL" at bounding box center [298, 201] width 305 height 14
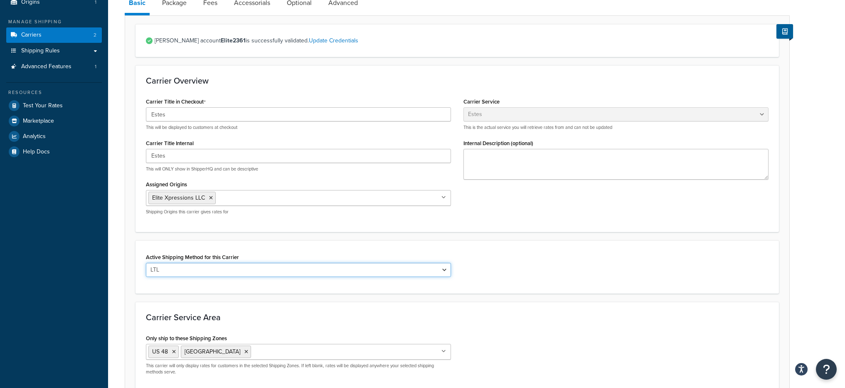
scroll to position [0, 0]
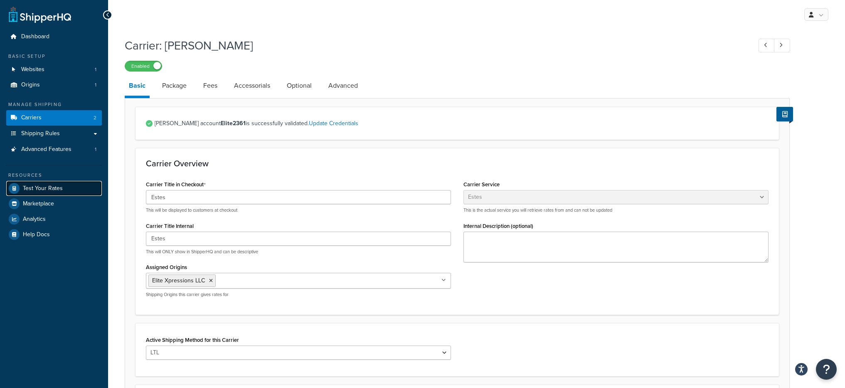
click at [79, 185] on link "Test Your Rates" at bounding box center [54, 188] width 96 height 15
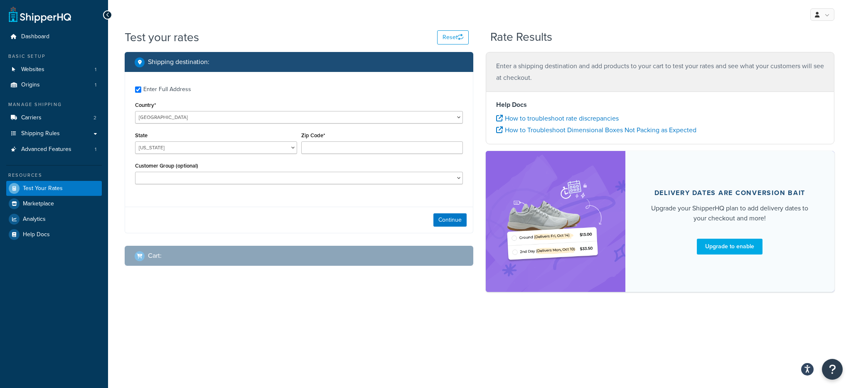
checkbox input "true"
type input "78415"
select select "TX"
select select "Retail"
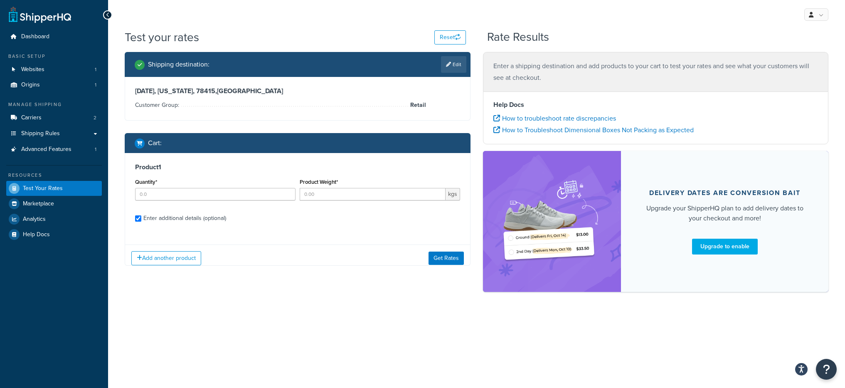
checkbox input "true"
type input "1"
type input "452"
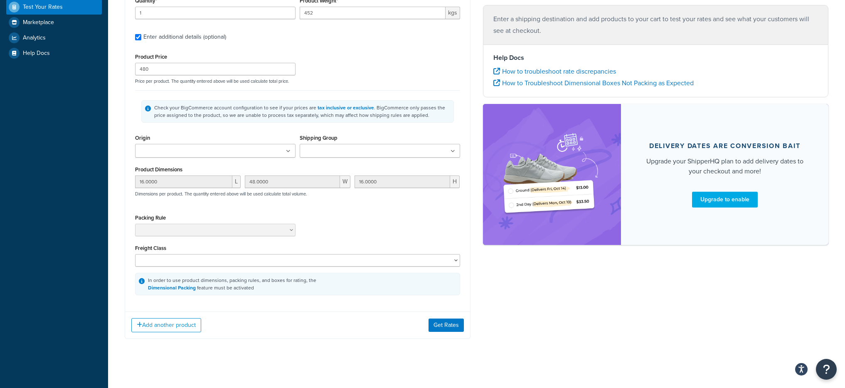
scroll to position [186, 0]
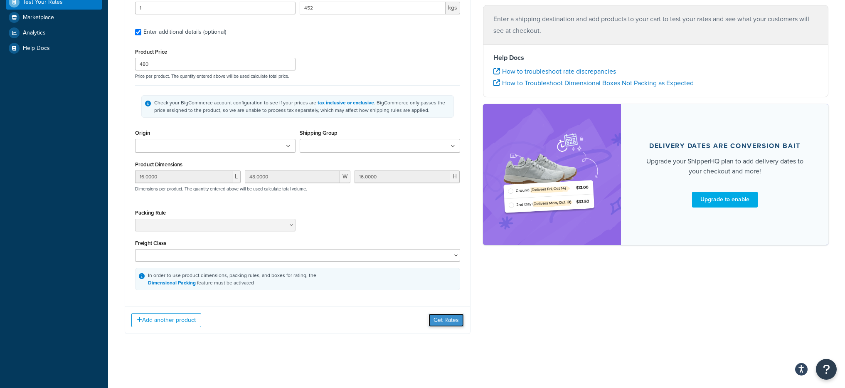
click at [455, 320] on button "Get Rates" at bounding box center [446, 319] width 35 height 13
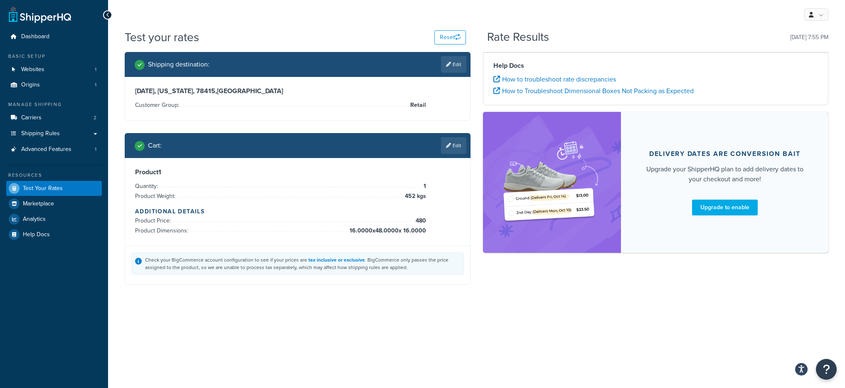
scroll to position [0, 0]
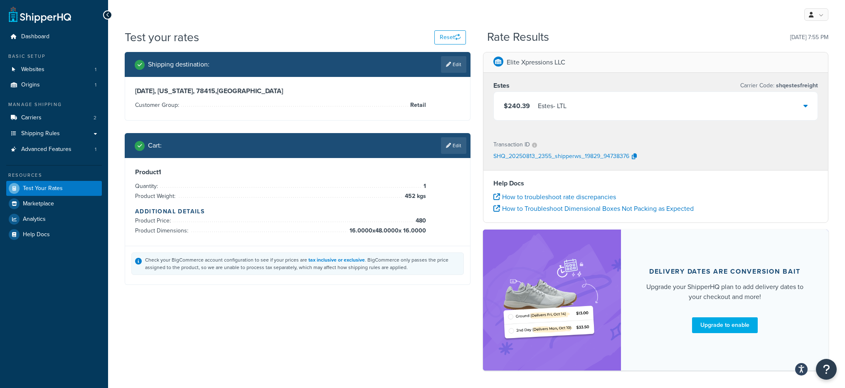
click at [565, 120] on div "$240.39 Estes - LTL" at bounding box center [656, 106] width 324 height 28
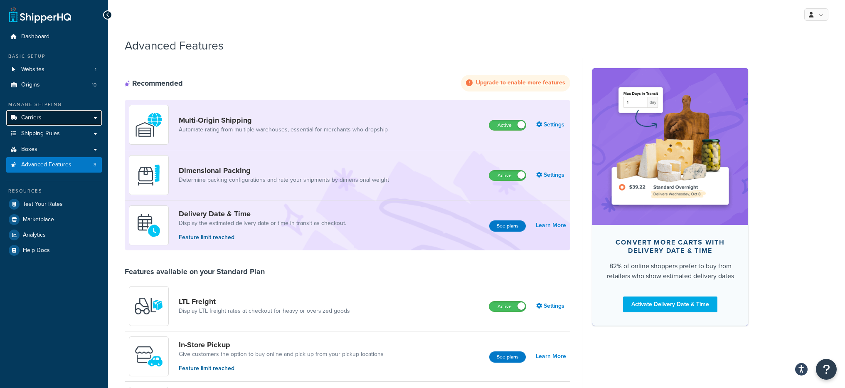
click at [51, 122] on link "Carriers" at bounding box center [54, 117] width 96 height 15
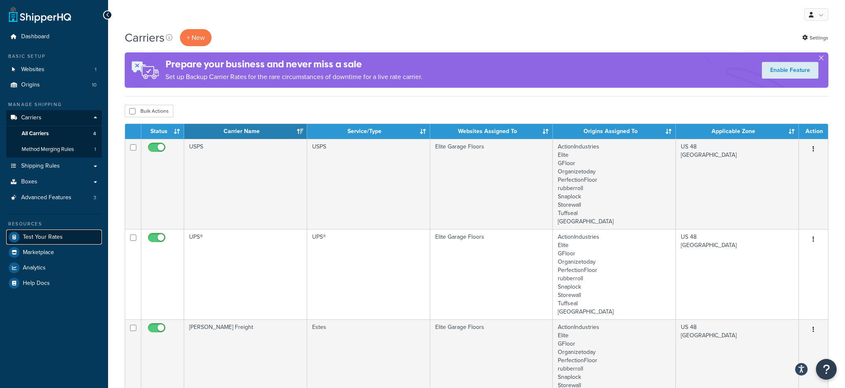
click at [39, 236] on span "Test Your Rates" at bounding box center [43, 237] width 40 height 7
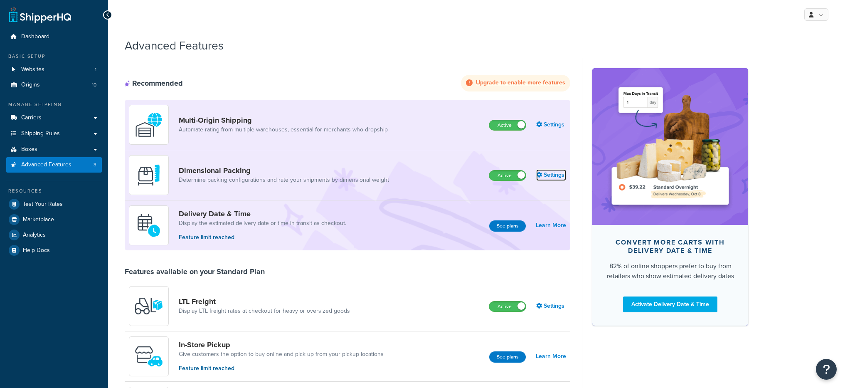
click at [538, 174] on icon at bounding box center [539, 175] width 6 height 6
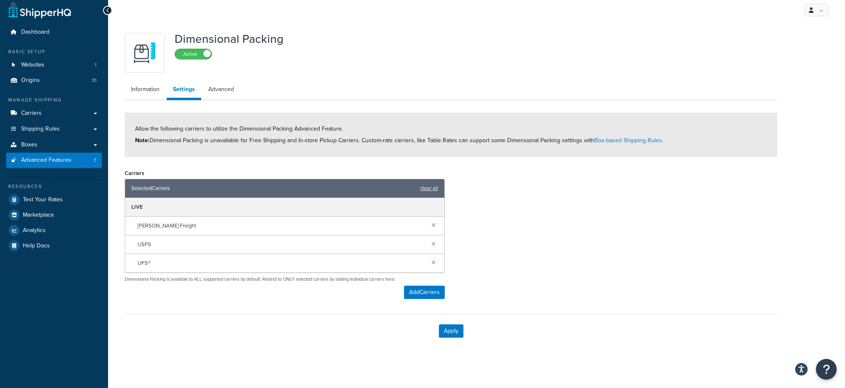
scroll to position [6, 0]
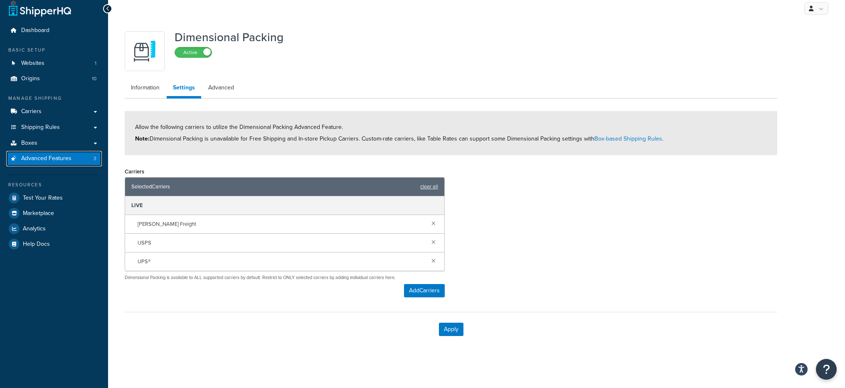
click at [49, 155] on span "Advanced Features" at bounding box center [46, 158] width 50 height 7
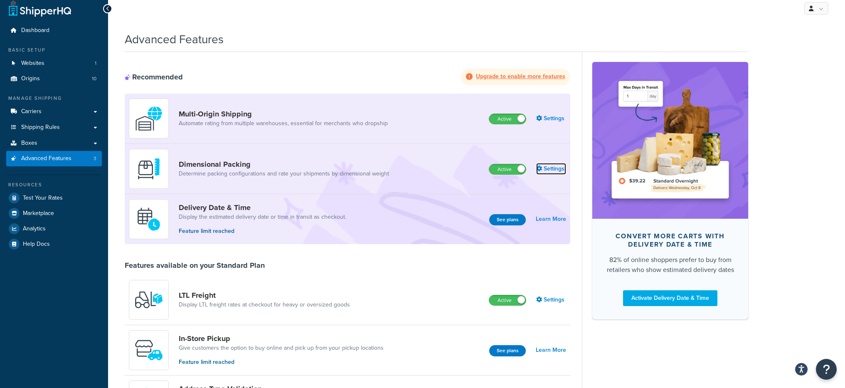
click at [542, 168] on link "Settings" at bounding box center [551, 169] width 30 height 12
